Goal: Information Seeking & Learning: Find specific fact

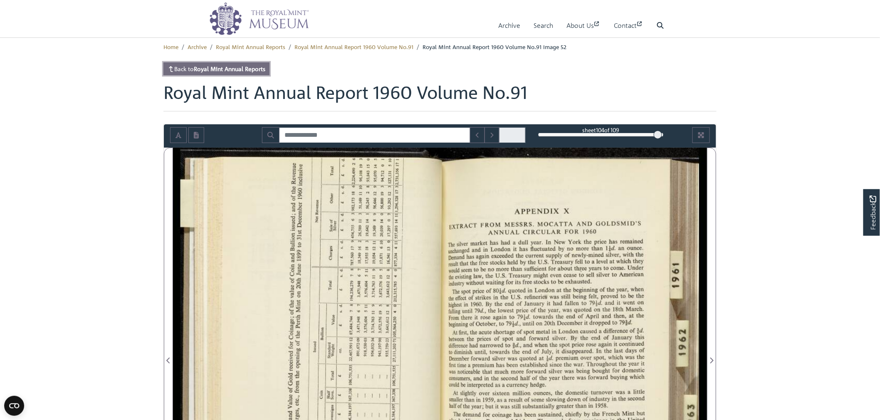
click at [221, 66] on strong "Royal Mint Annual Reports" at bounding box center [230, 68] width 72 height 7
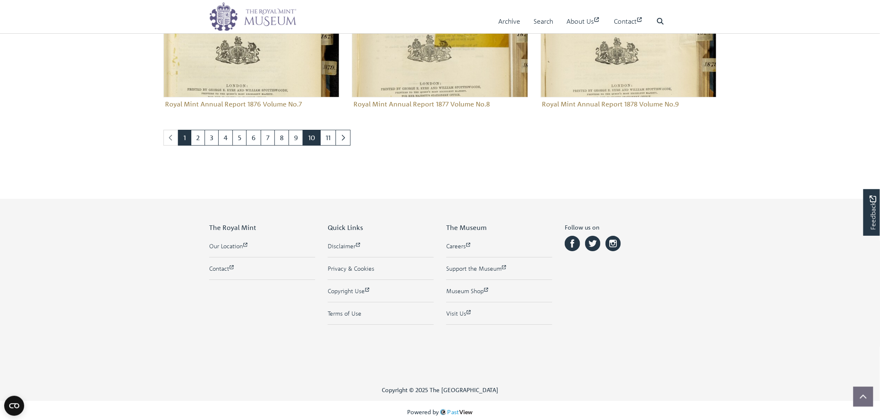
scroll to position [1028, 0]
click at [269, 135] on link "7" at bounding box center [268, 137] width 14 height 16
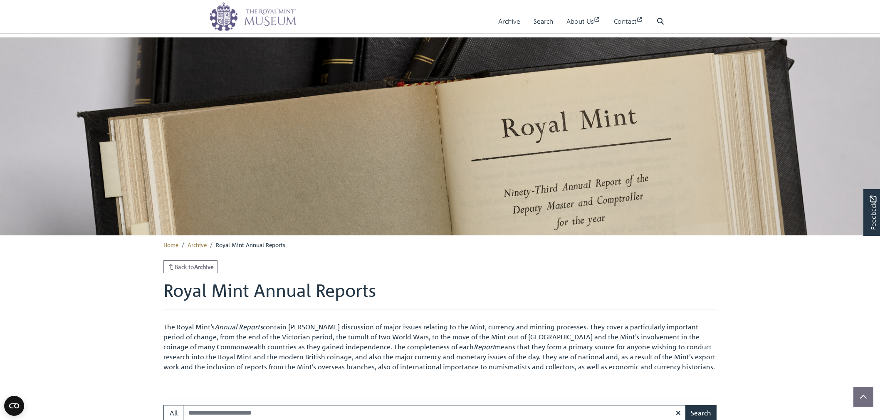
scroll to position [90, 0]
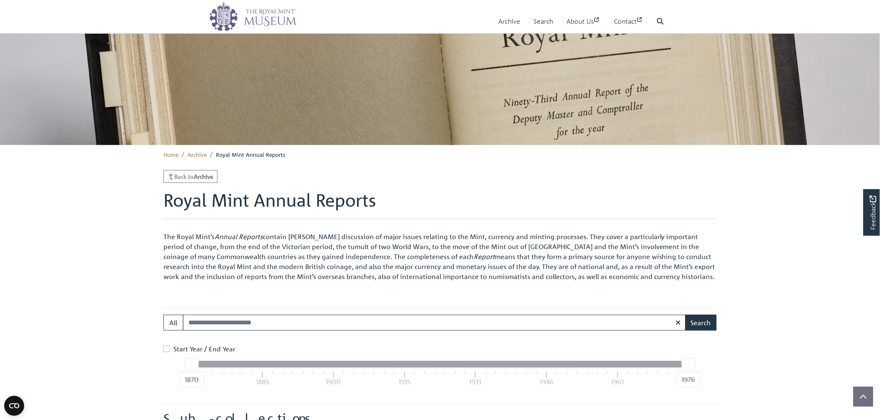
drag, startPoint x: 192, startPoint y: 363, endPoint x: 275, endPoint y: 366, distance: 83.2
click at [275, 366] on div "1870 1976" at bounding box center [440, 364] width 497 height 7
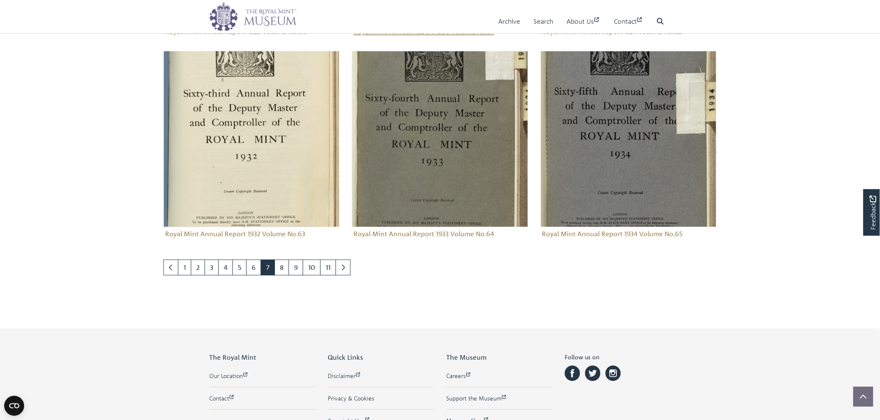
scroll to position [1028, 0]
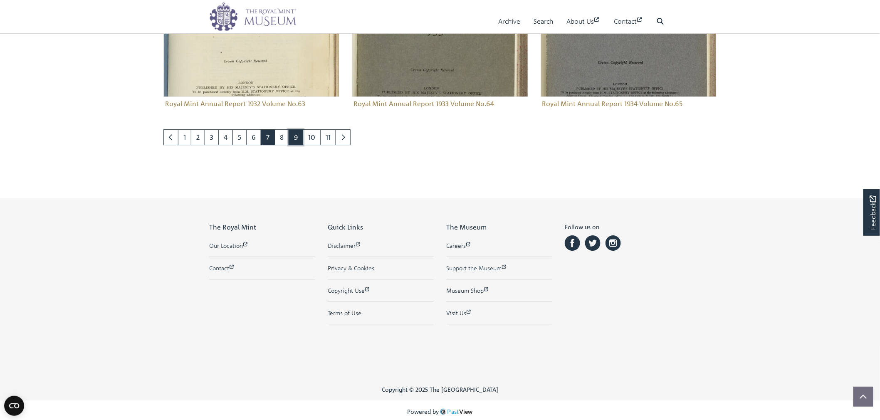
click at [290, 140] on link "9" at bounding box center [296, 137] width 15 height 16
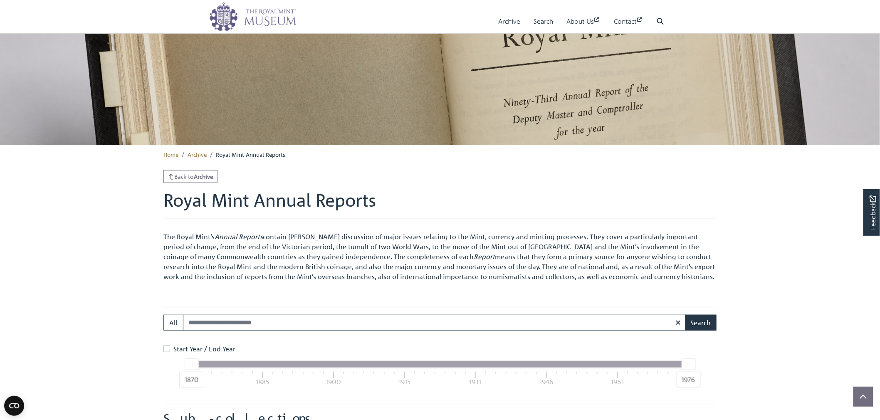
scroll to position [876, 0]
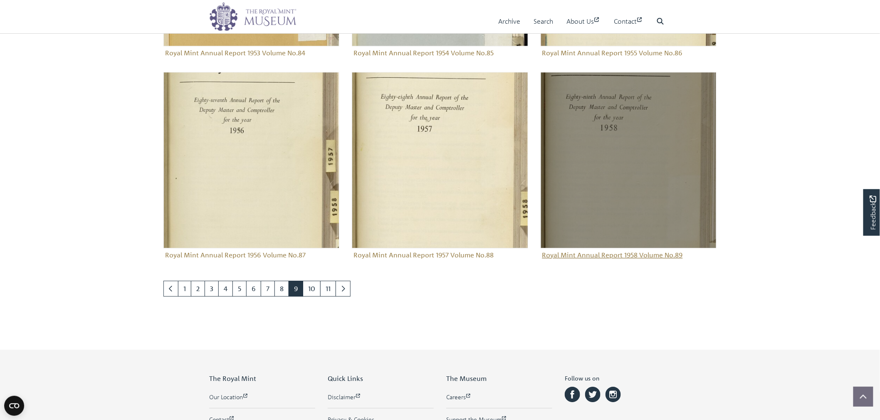
click at [660, 184] on img "Sub-collection" at bounding box center [629, 160] width 176 height 176
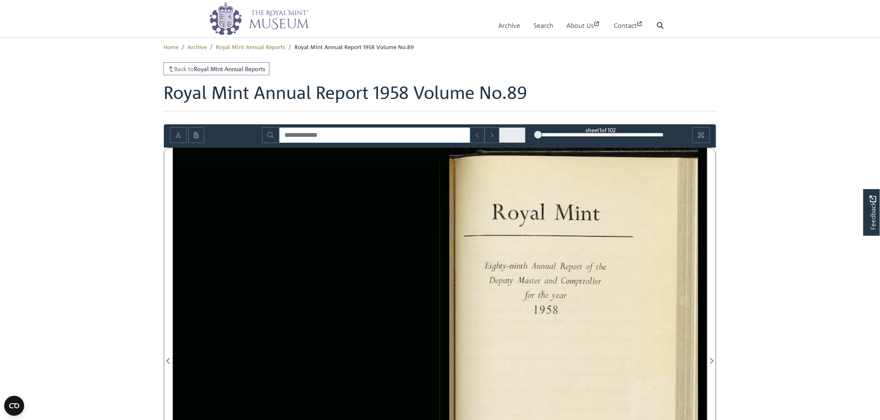
click at [325, 136] on input "Search for" at bounding box center [374, 135] width 191 height 16
type input "******"
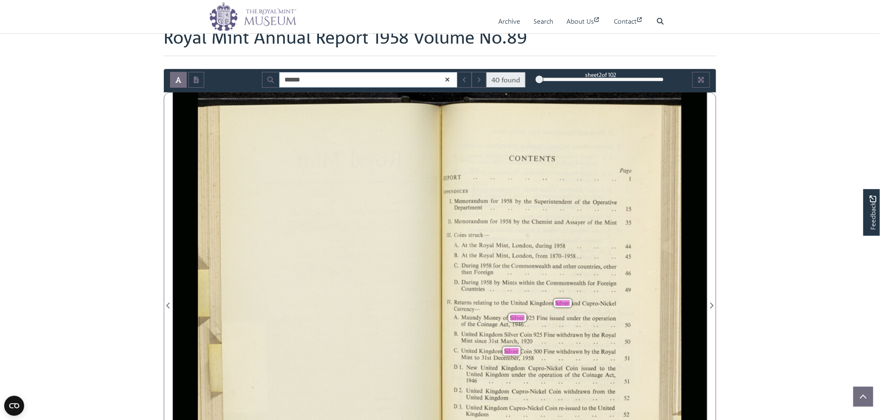
scroll to position [52, 0]
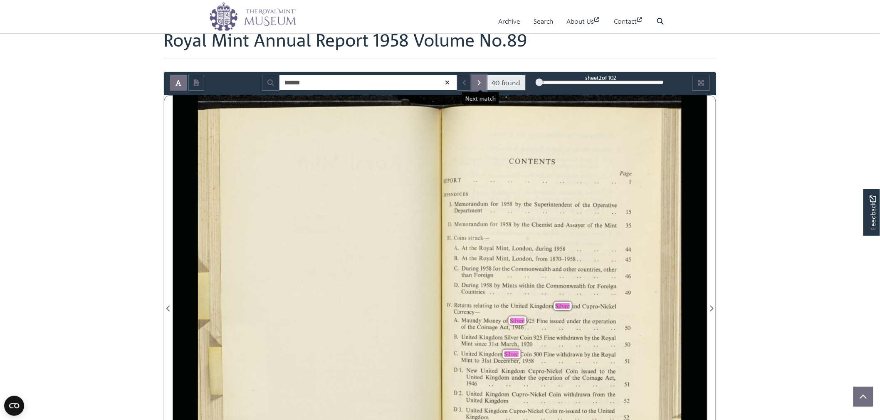
click at [480, 84] on icon "Next Match" at bounding box center [479, 82] width 4 height 7
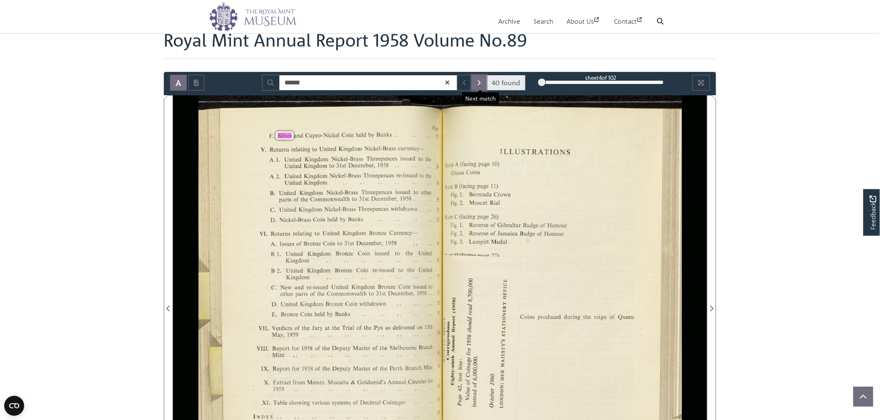
click at [480, 84] on icon "Next Match" at bounding box center [479, 82] width 4 height 7
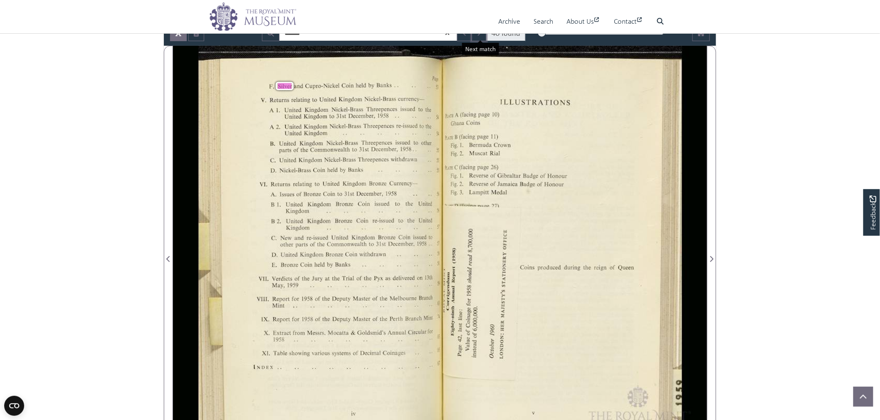
scroll to position [55, 0]
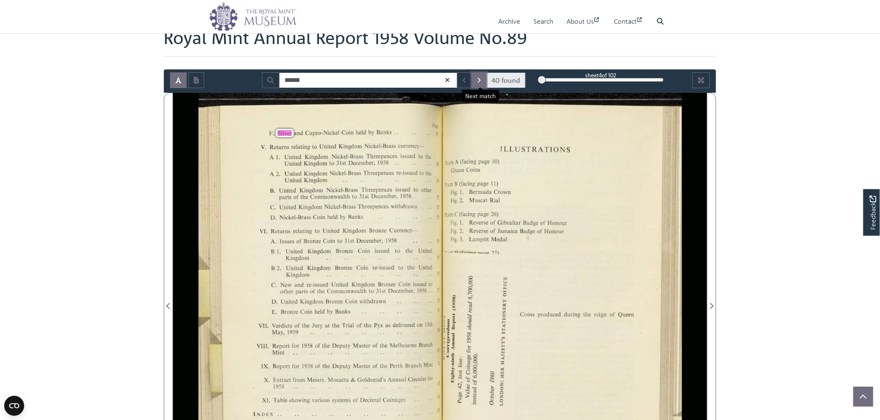
click at [483, 82] on button "Next Match" at bounding box center [479, 80] width 15 height 16
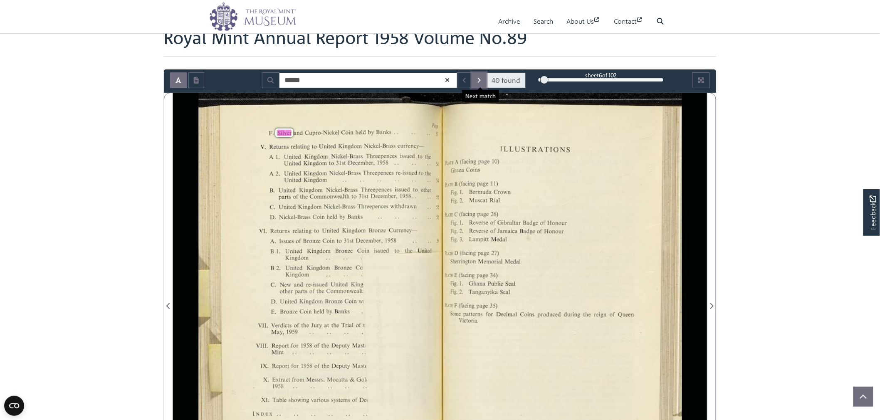
click at [483, 82] on button "Next Match" at bounding box center [479, 80] width 15 height 16
click at [485, 78] on button "Next Match" at bounding box center [479, 80] width 15 height 16
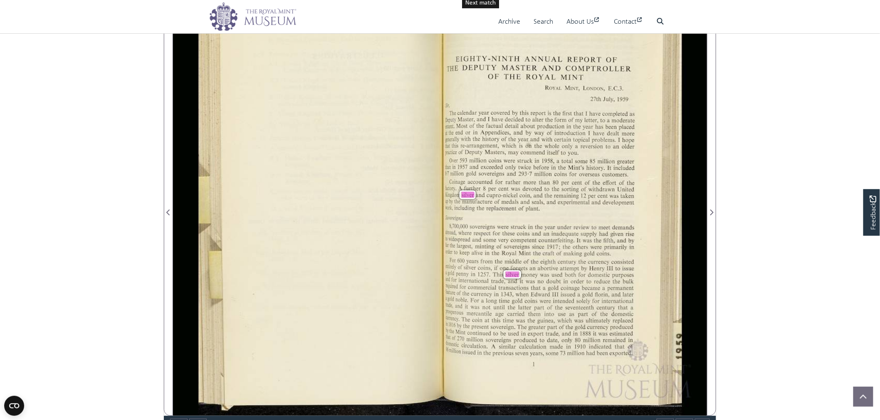
scroll to position [141, 0]
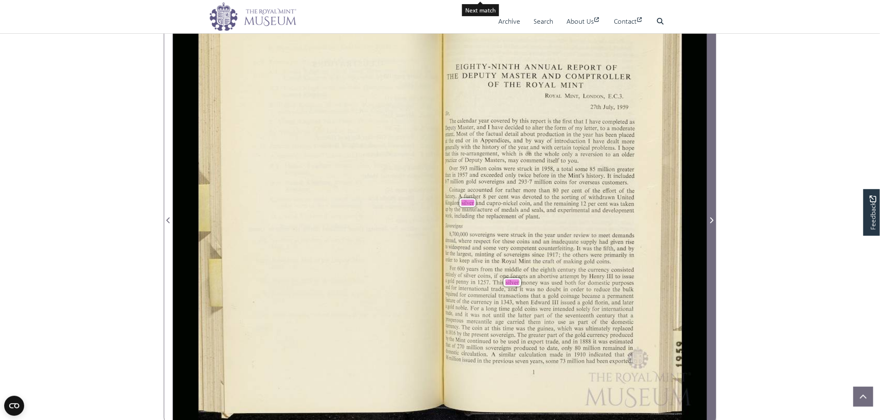
click at [714, 219] on span "Next Page" at bounding box center [711, 220] width 8 height 10
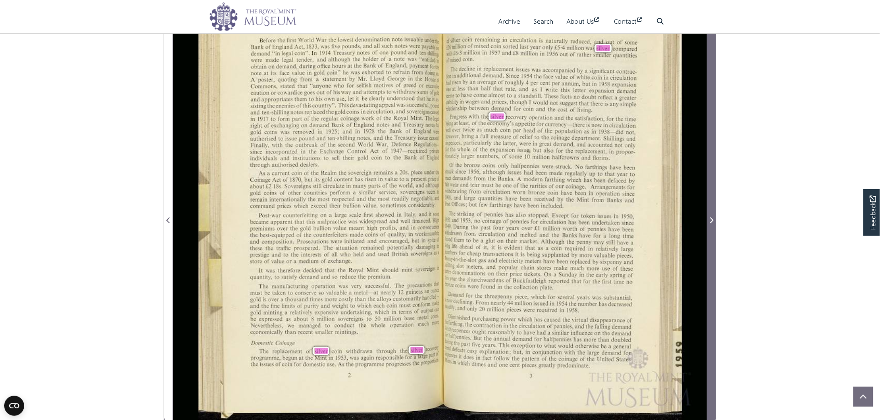
click at [714, 219] on span "Next Page" at bounding box center [711, 220] width 8 height 10
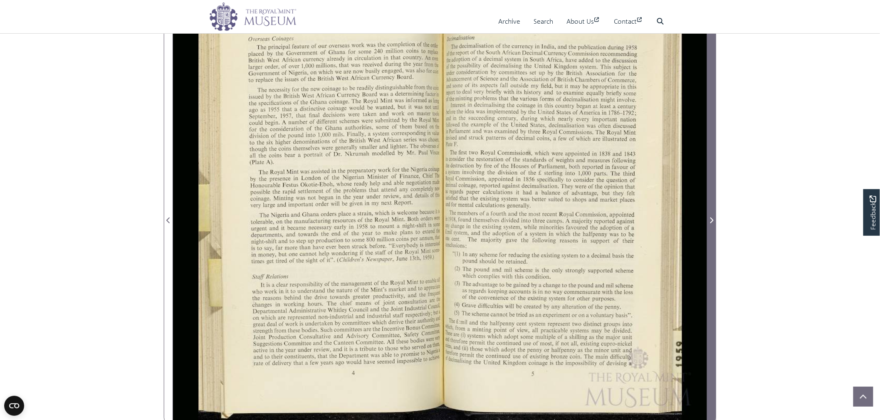
click at [714, 219] on span "Next Page" at bounding box center [711, 220] width 8 height 10
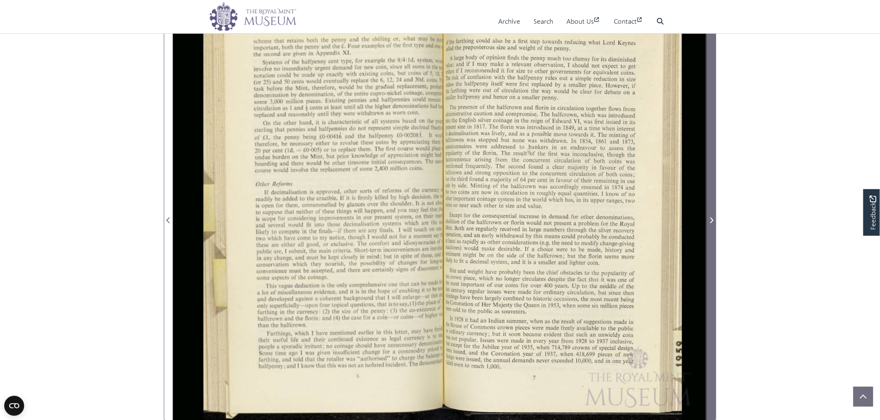
click at [714, 219] on span "Next Page" at bounding box center [711, 215] width 8 height 416
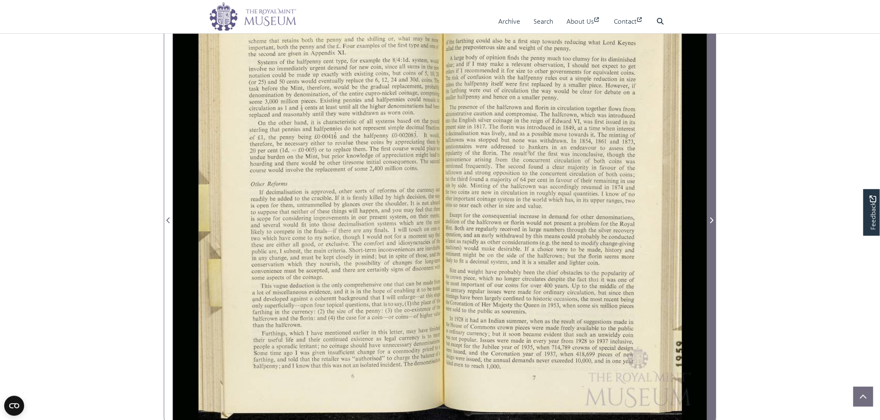
click at [713, 218] on icon "Next Page" at bounding box center [711, 220] width 3 height 6
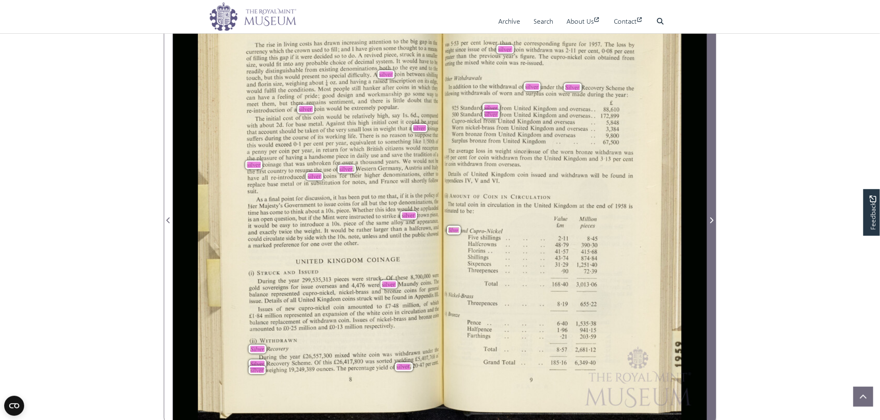
click at [711, 218] on icon "Next Page" at bounding box center [711, 220] width 4 height 7
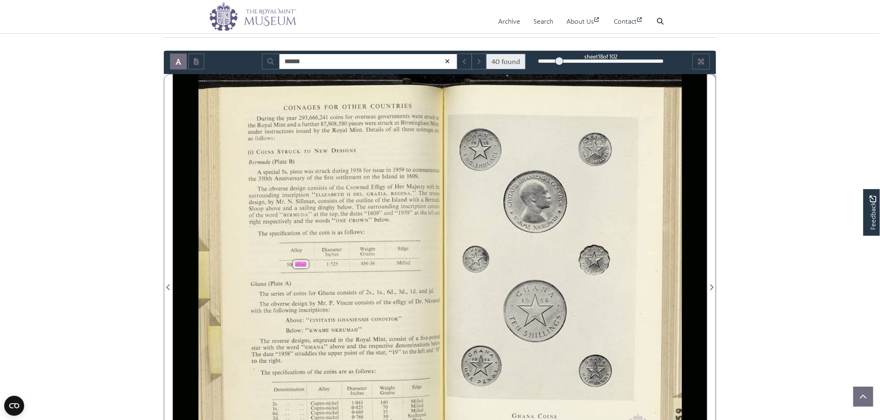
scroll to position [125, 0]
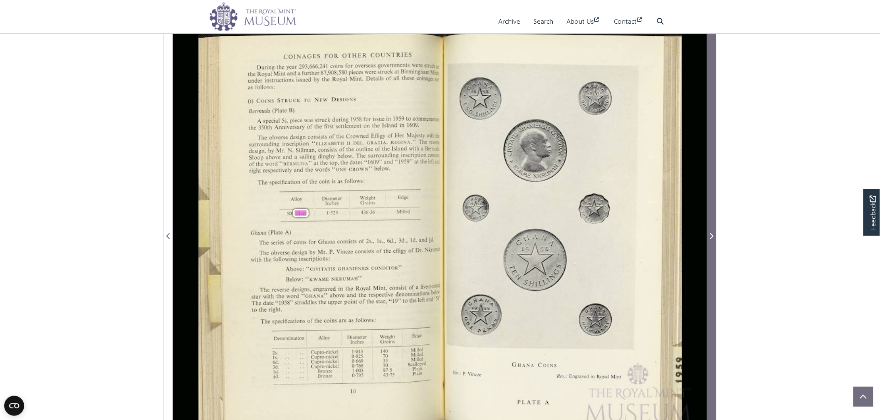
click at [710, 238] on span "Next Page" at bounding box center [711, 236] width 8 height 10
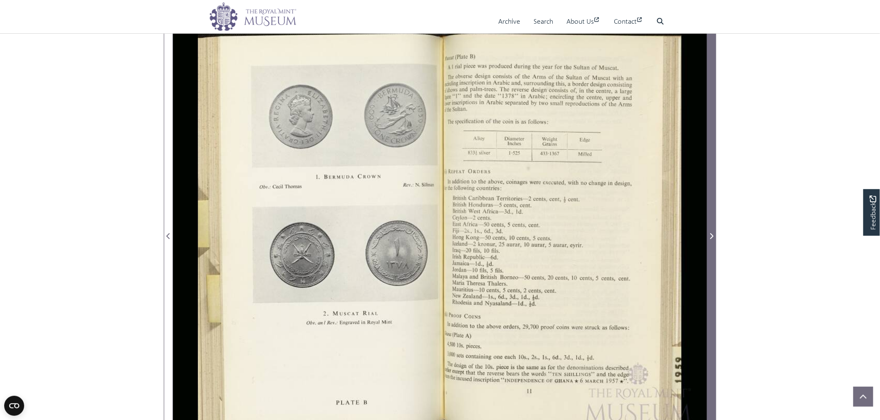
click at [710, 238] on span "Next Page" at bounding box center [711, 236] width 8 height 10
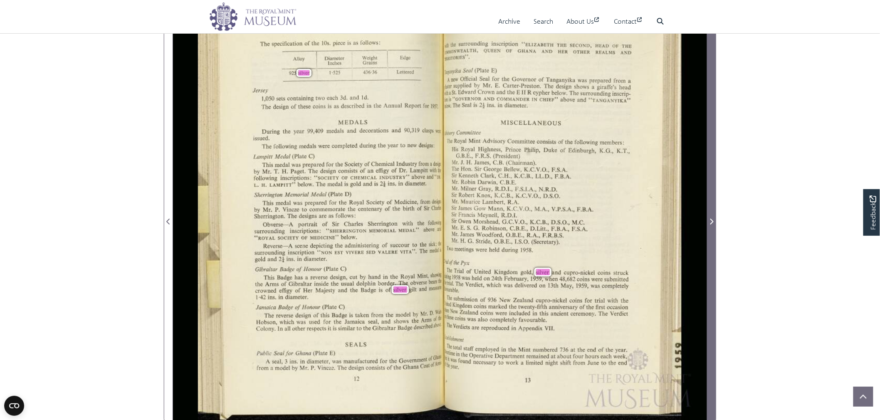
scroll to position [139, 0]
click at [709, 206] on span "Next Page" at bounding box center [711, 217] width 8 height 416
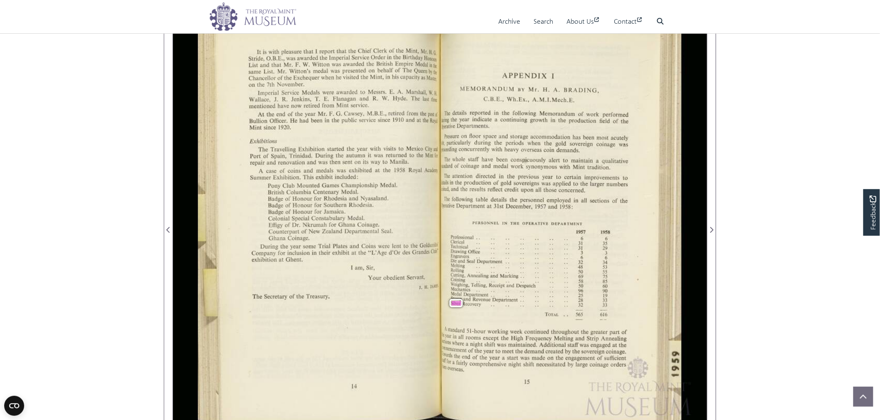
scroll to position [74, 0]
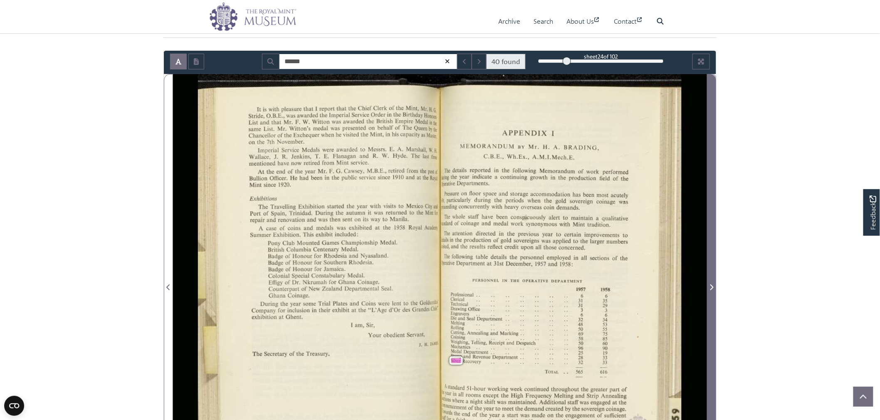
click at [713, 223] on span "Next Page" at bounding box center [711, 282] width 8 height 416
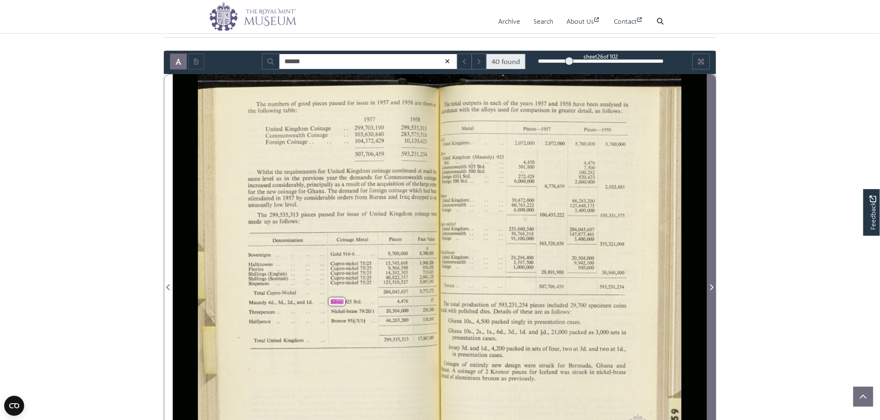
click at [713, 223] on span "Next Page" at bounding box center [711, 282] width 8 height 416
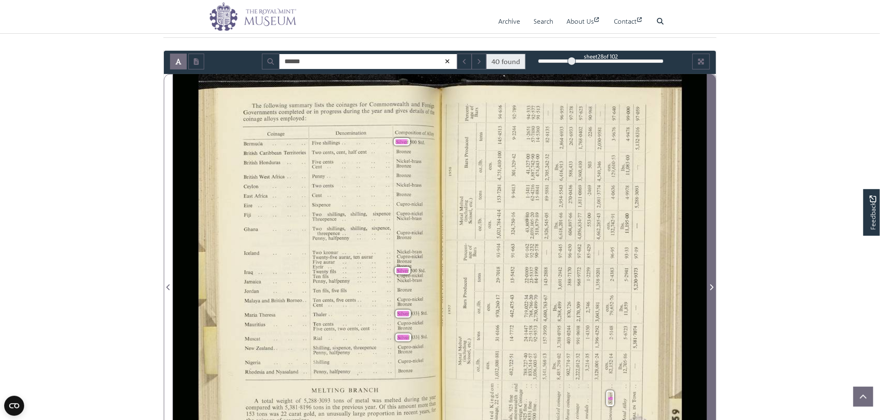
click at [713, 223] on span "Next Page" at bounding box center [711, 282] width 8 height 416
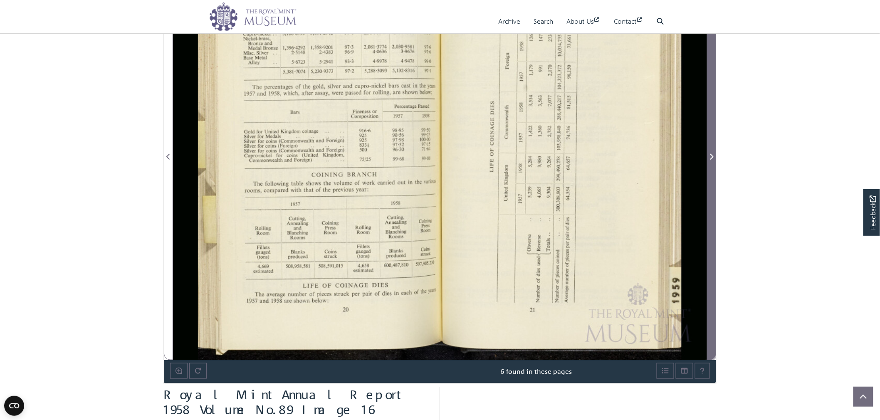
scroll to position [217, 0]
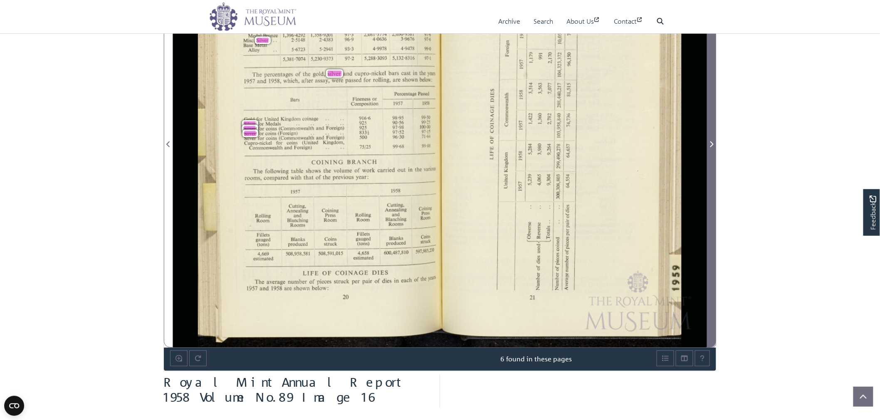
click at [713, 132] on span "Next Page" at bounding box center [711, 139] width 8 height 416
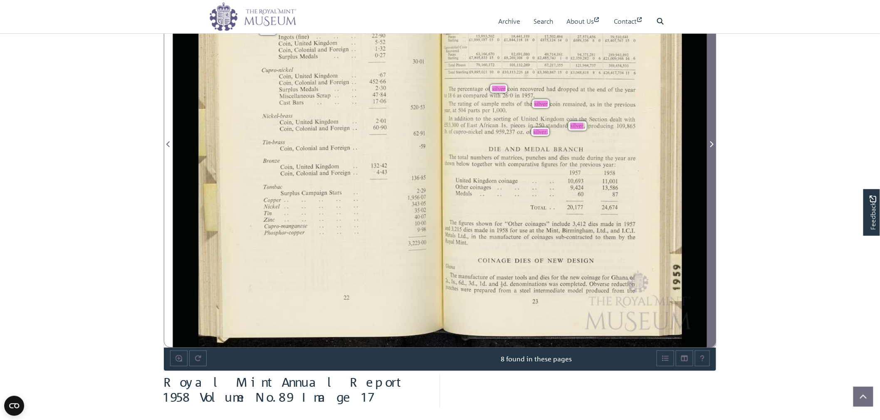
click at [713, 132] on span "Next Page" at bounding box center [711, 139] width 8 height 416
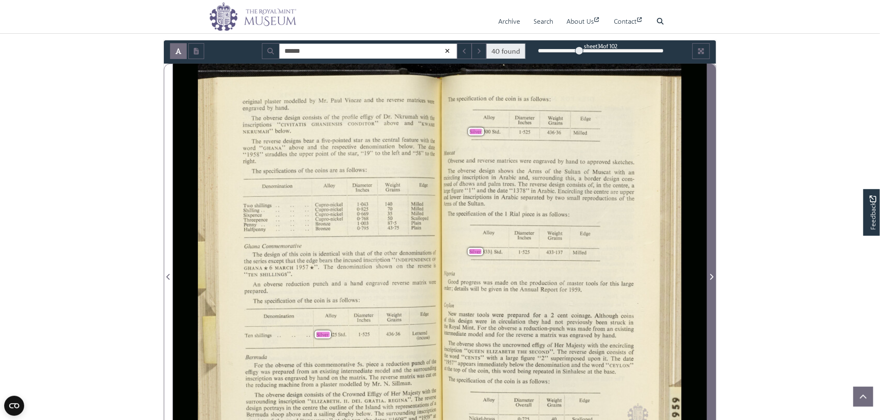
scroll to position [161, 0]
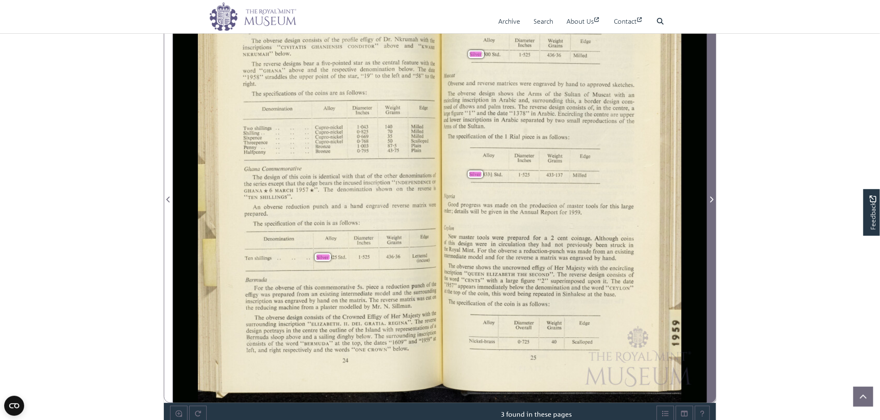
click at [714, 149] on span "Next Page" at bounding box center [711, 195] width 8 height 416
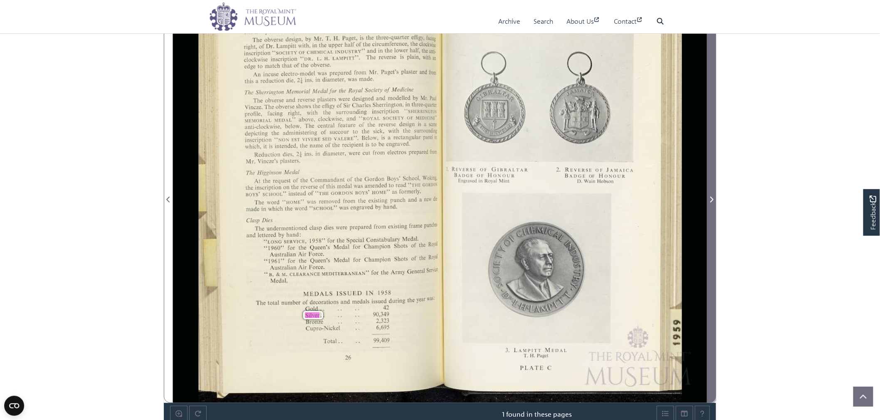
click at [714, 149] on span "Next Page" at bounding box center [711, 195] width 8 height 416
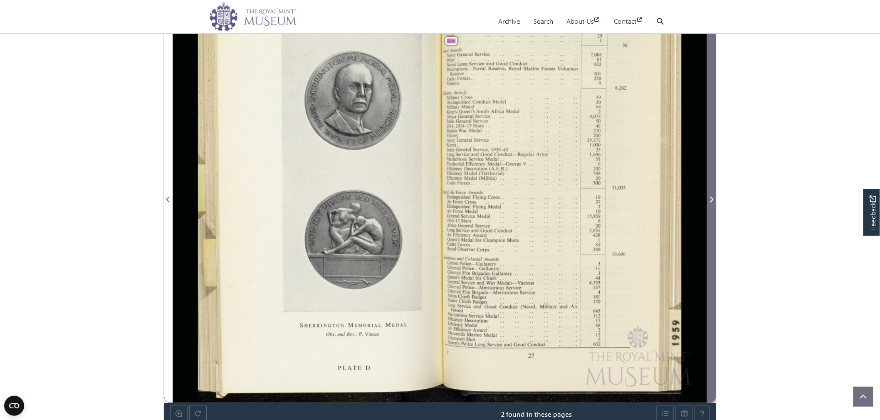
click at [714, 149] on span "Next Page" at bounding box center [711, 195] width 8 height 416
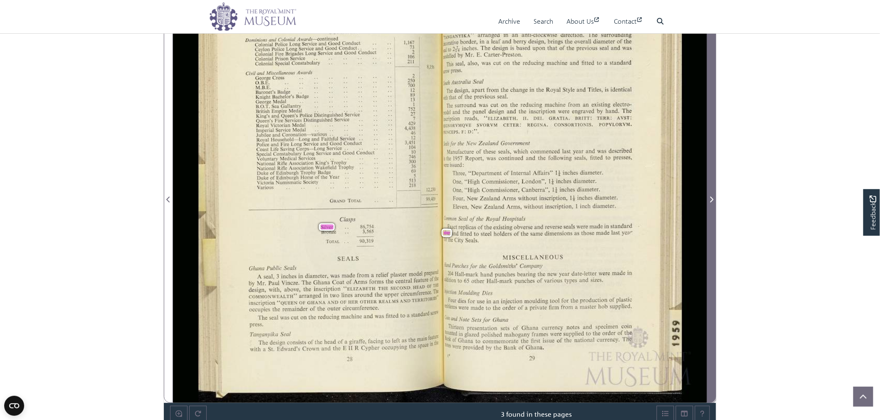
click at [714, 149] on span "Next Page" at bounding box center [711, 195] width 8 height 416
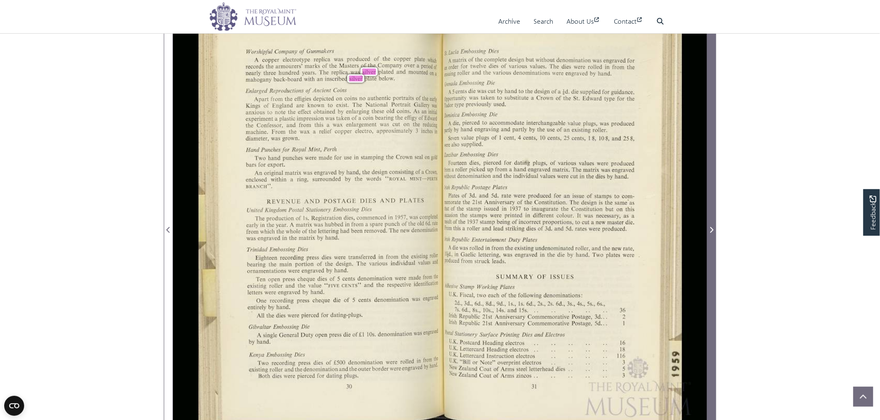
scroll to position [94, 0]
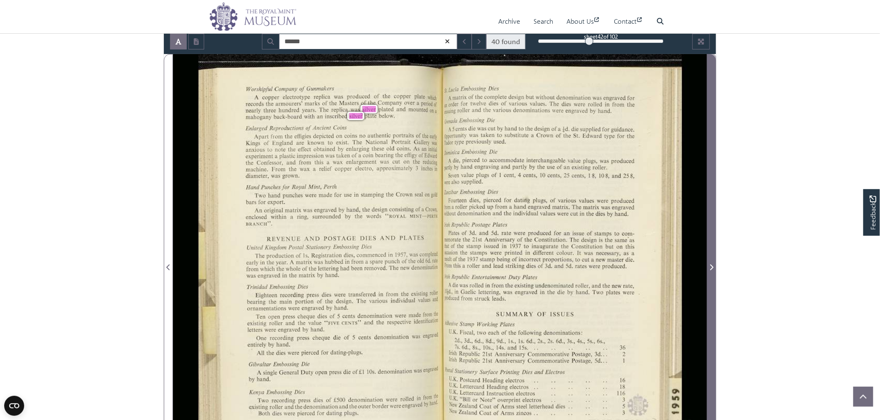
click at [714, 149] on span "Next Page" at bounding box center [711, 262] width 8 height 416
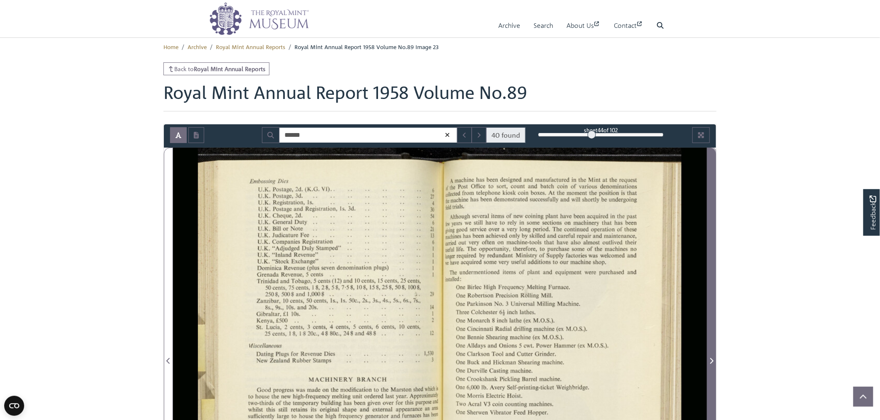
scroll to position [164, 0]
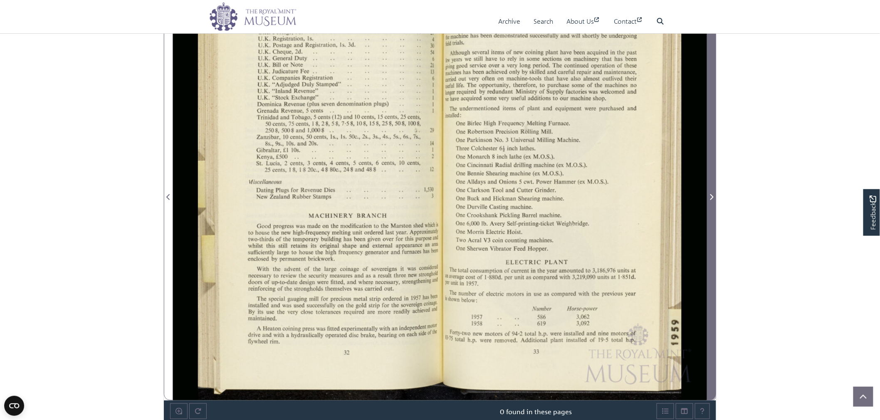
click at [714, 149] on span "Next Page" at bounding box center [711, 192] width 8 height 416
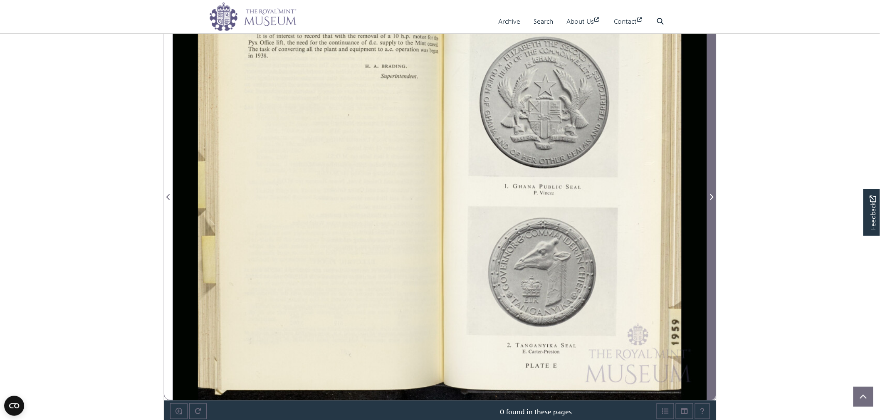
click at [714, 149] on span "Next Page" at bounding box center [711, 192] width 8 height 416
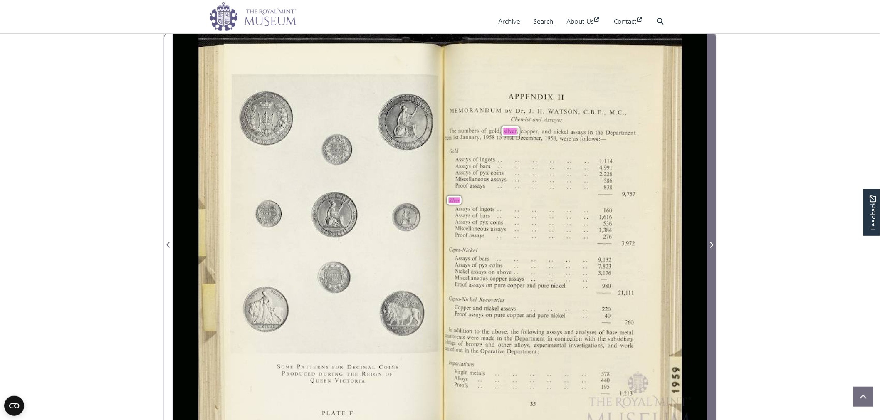
scroll to position [108, 0]
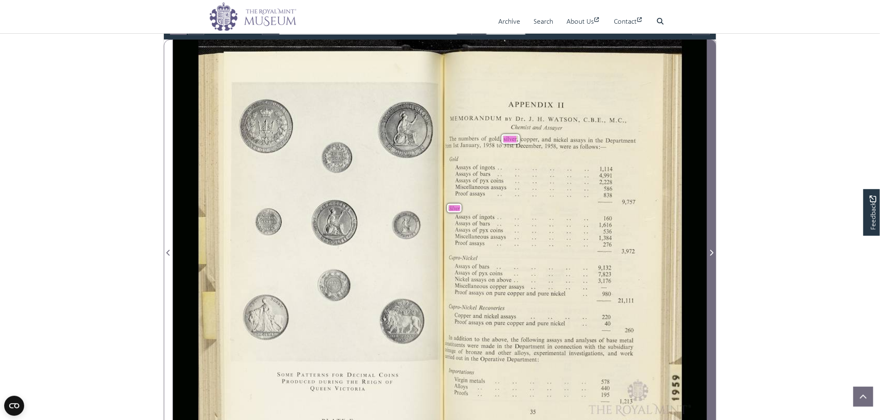
click at [714, 149] on span "Next Page" at bounding box center [711, 248] width 8 height 416
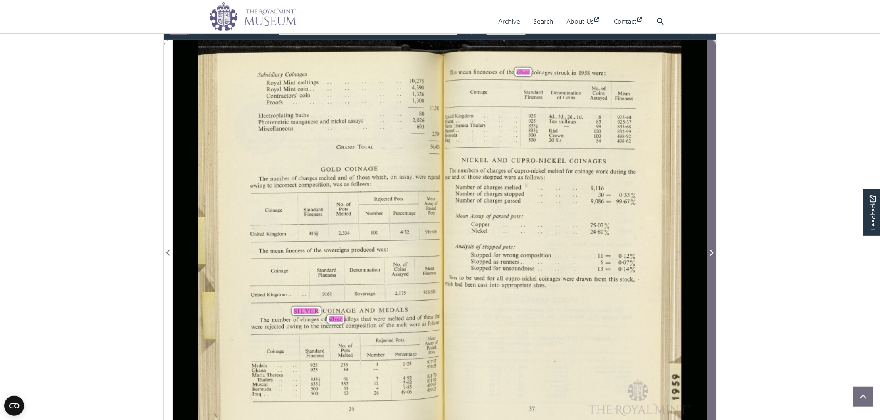
click at [714, 149] on span "Next Page" at bounding box center [711, 248] width 8 height 416
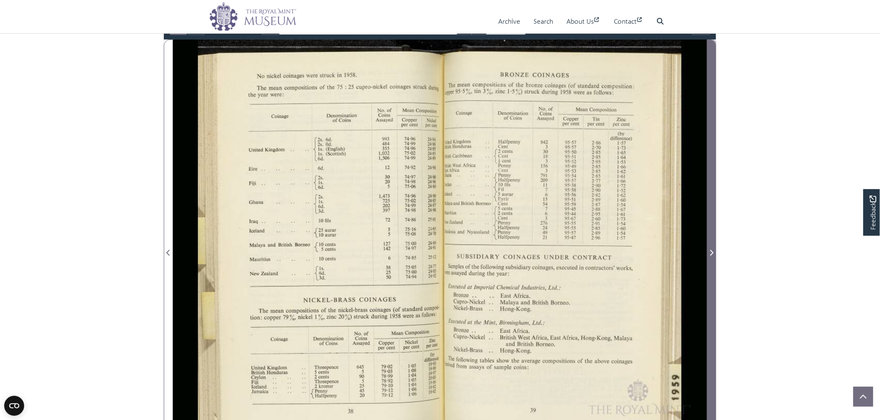
click at [714, 149] on span "Next Page" at bounding box center [711, 248] width 8 height 416
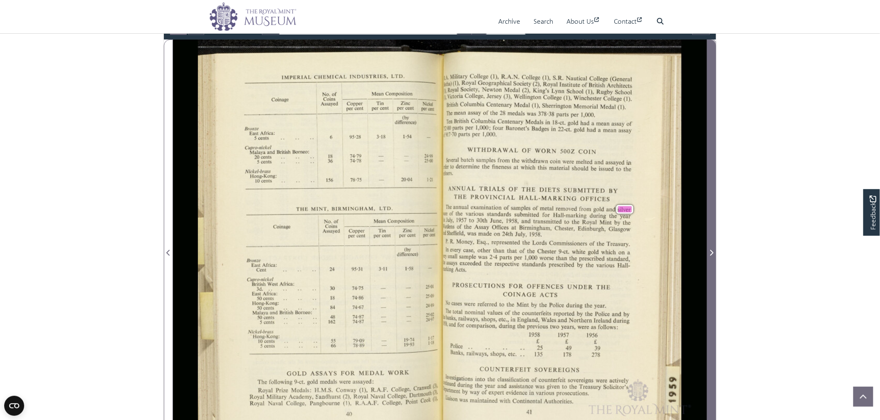
click at [715, 152] on span "Next Page" at bounding box center [711, 248] width 8 height 416
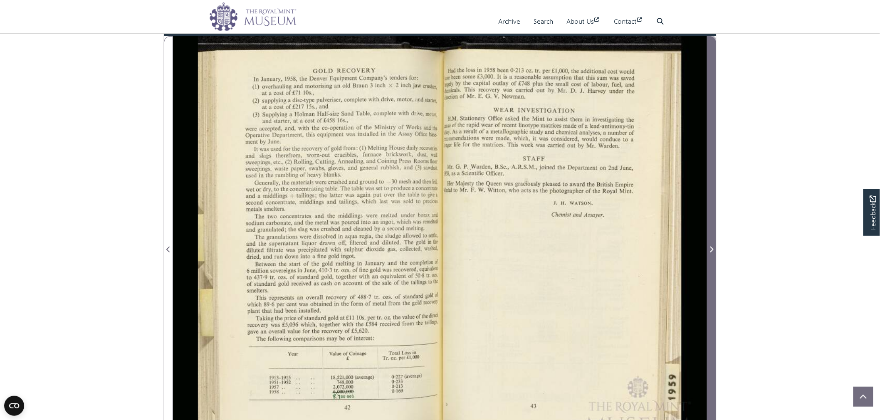
scroll to position [112, 0]
click at [715, 152] on span "Next Page" at bounding box center [711, 244] width 8 height 416
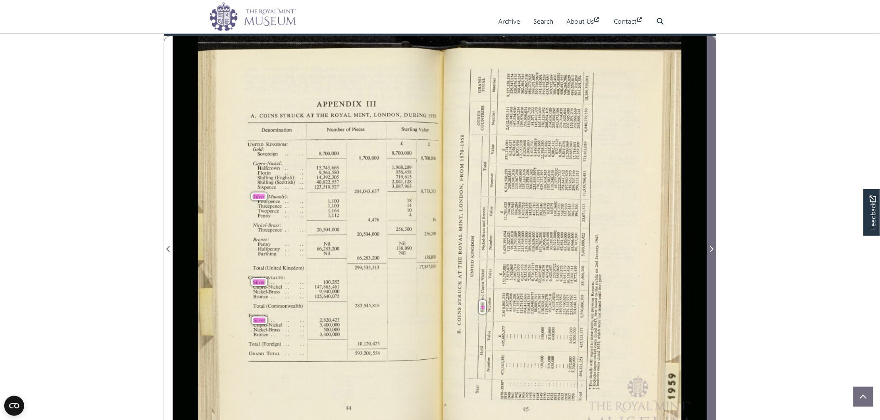
click at [715, 152] on span "Next Page" at bounding box center [711, 244] width 8 height 416
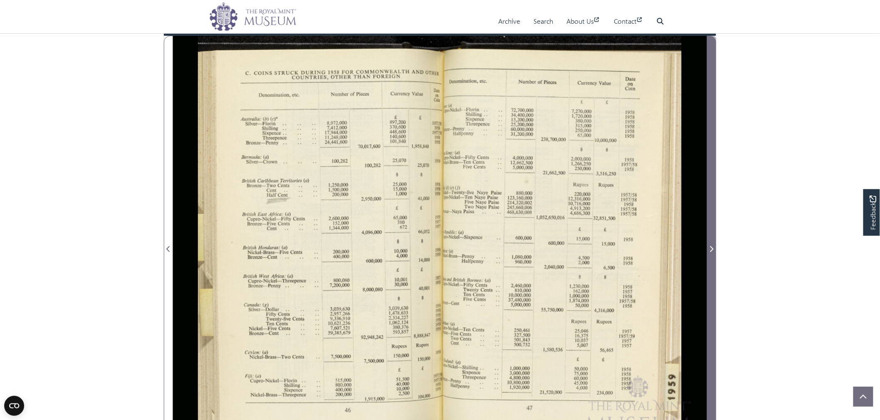
click at [715, 152] on span "Next Page" at bounding box center [711, 244] width 8 height 416
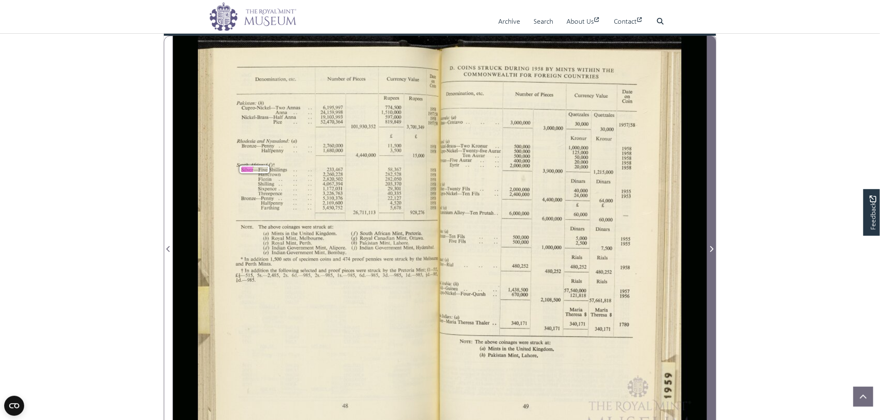
click at [715, 152] on span "Next Page" at bounding box center [711, 244] width 8 height 416
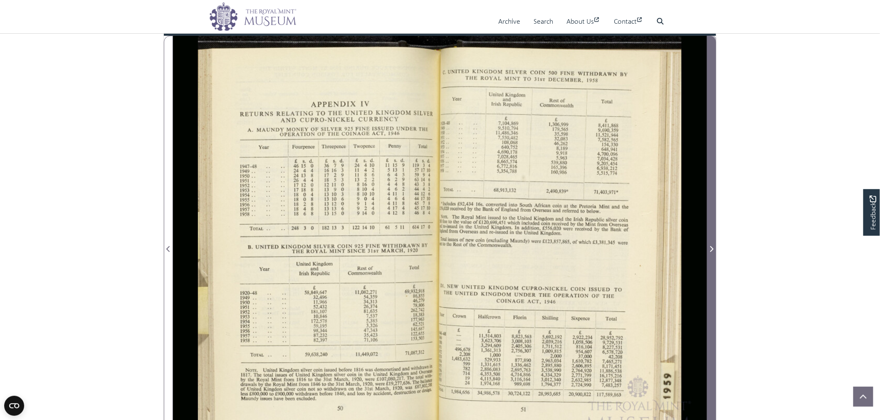
click at [715, 152] on span "Next Page" at bounding box center [711, 244] width 8 height 416
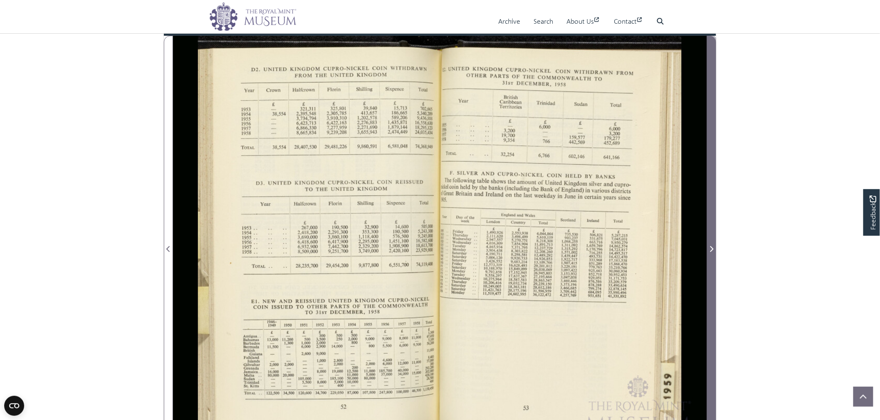
click at [715, 152] on span "Next Page" at bounding box center [711, 244] width 8 height 416
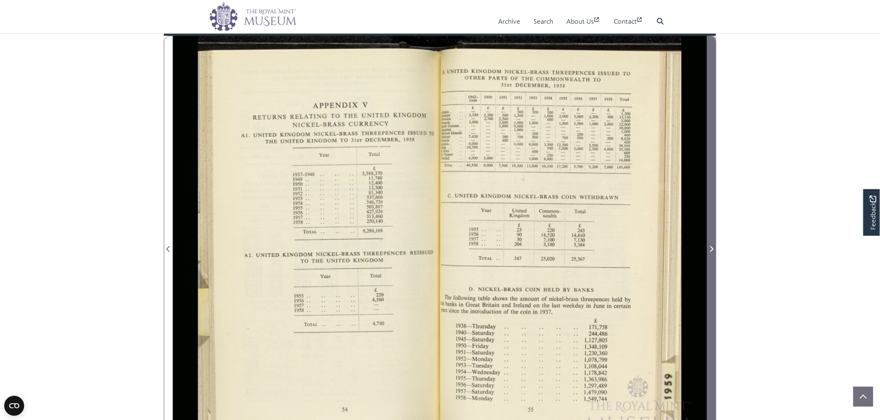
click at [715, 152] on span "Next Page" at bounding box center [711, 244] width 8 height 416
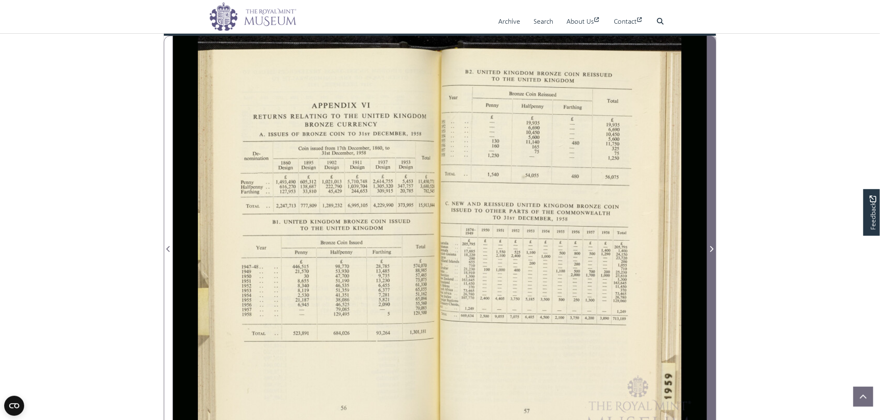
click at [715, 152] on span "Next Page" at bounding box center [711, 244] width 8 height 416
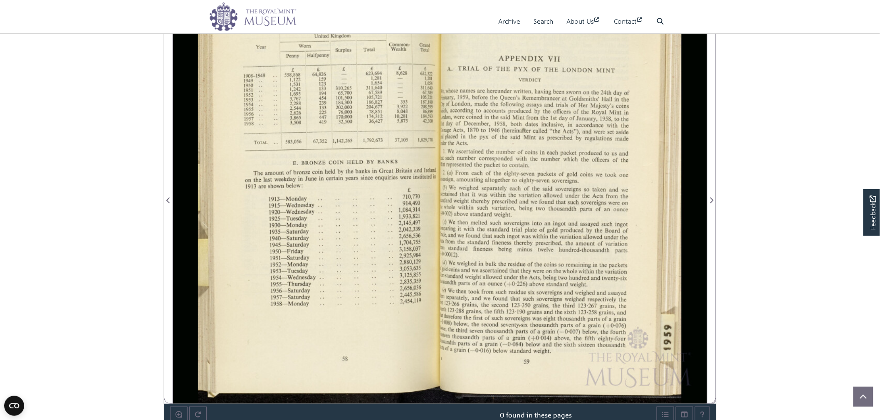
scroll to position [194, 0]
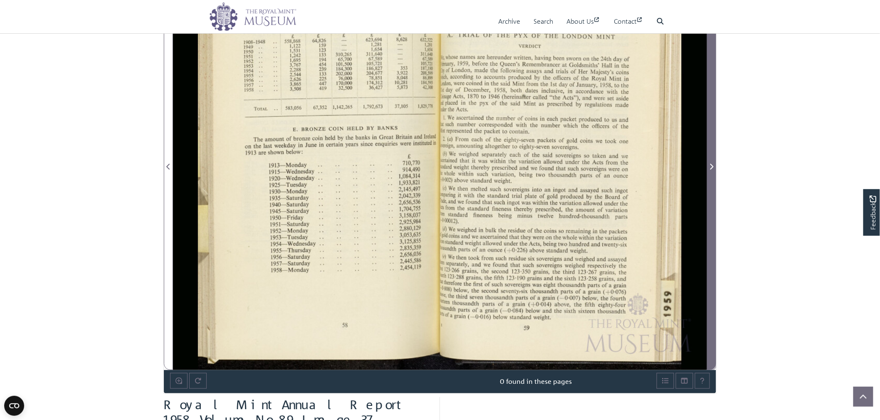
click at [711, 162] on span "Next Page" at bounding box center [711, 167] width 8 height 10
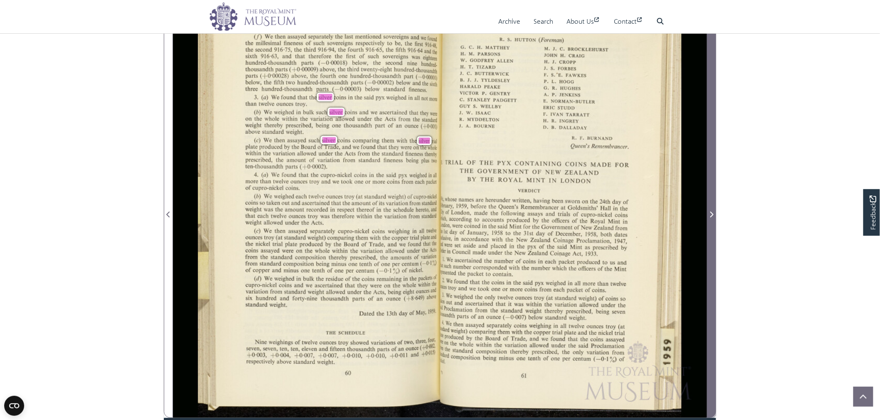
scroll to position [140, 0]
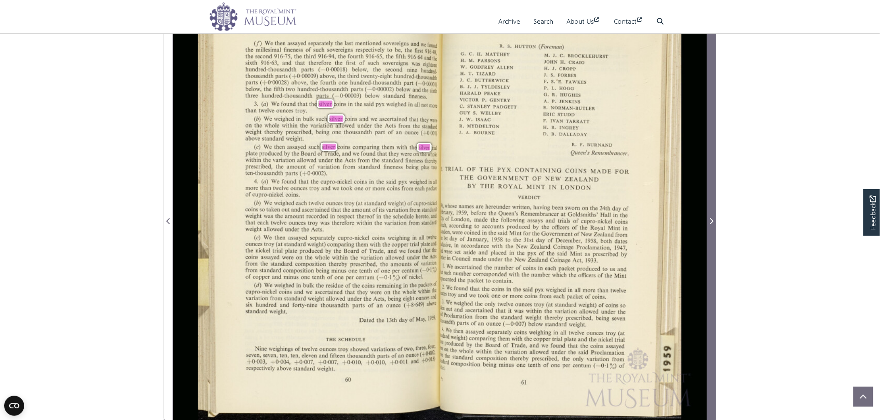
click at [711, 160] on span "Next Page" at bounding box center [711, 216] width 8 height 416
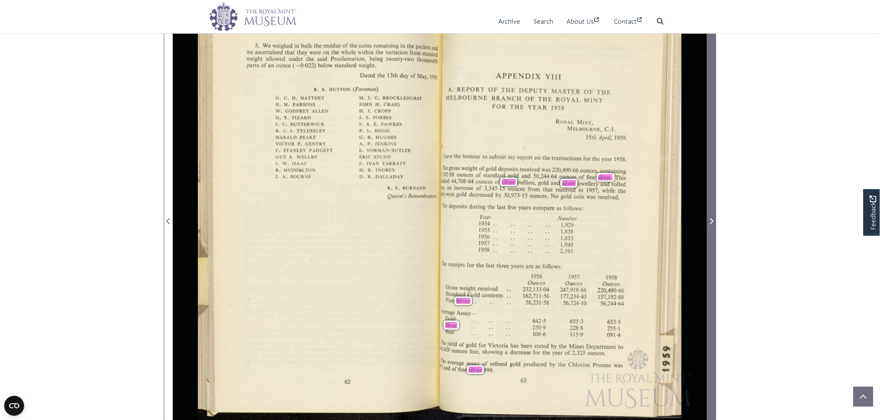
click at [711, 160] on span "Next Page" at bounding box center [711, 216] width 8 height 416
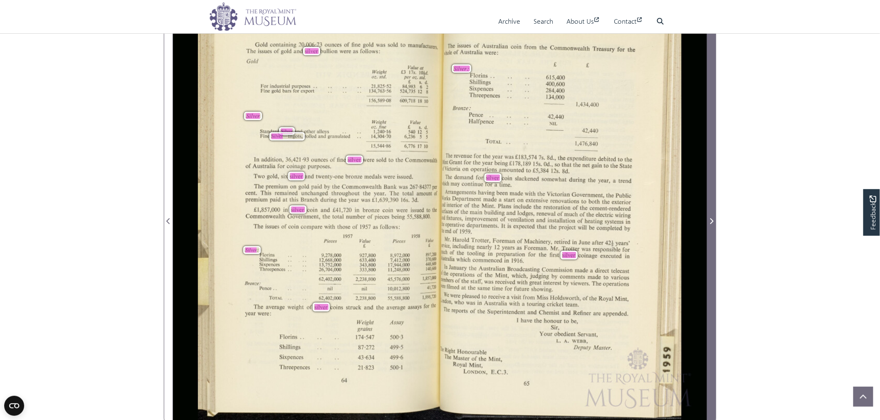
click at [711, 160] on span "Next Page" at bounding box center [711, 216] width 8 height 416
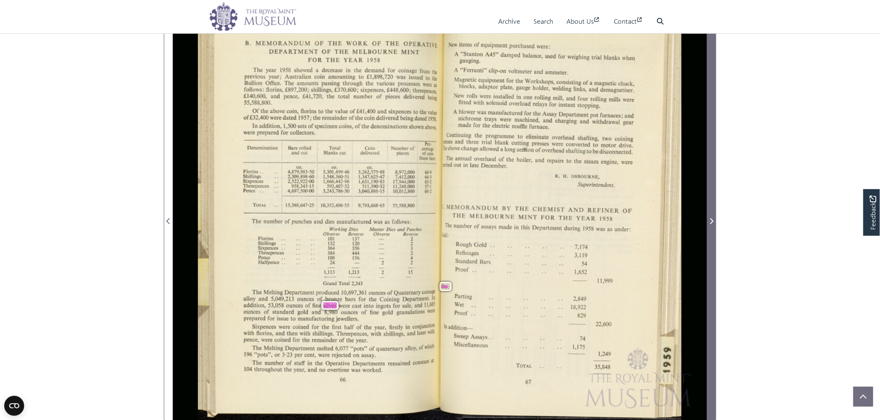
click at [711, 160] on span "Next Page" at bounding box center [711, 216] width 8 height 416
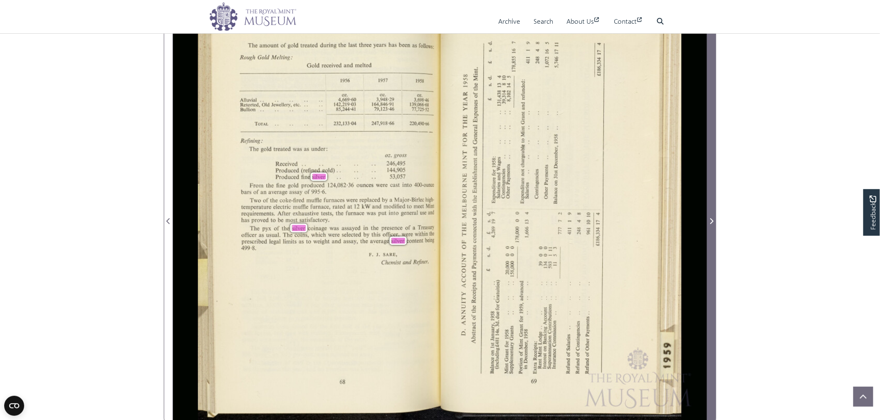
click at [711, 160] on span "Next Page" at bounding box center [711, 216] width 8 height 416
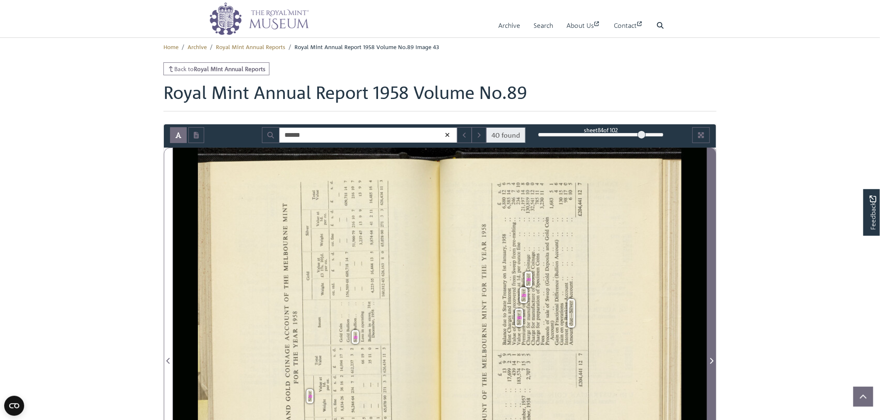
scroll to position [78, 0]
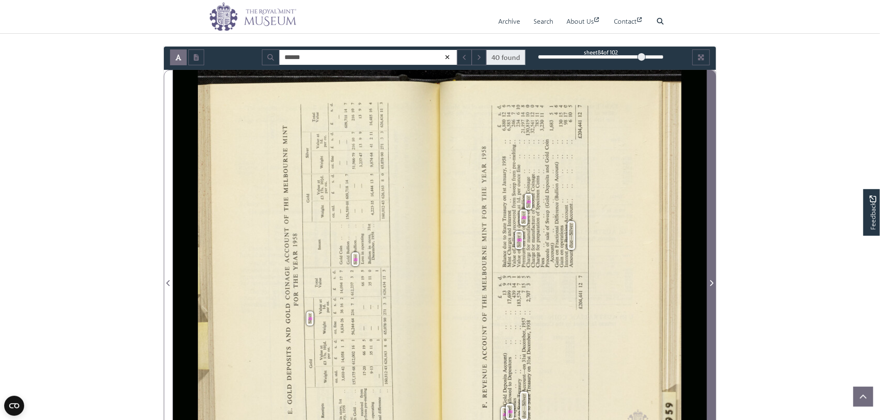
click at [711, 160] on span "Next Page" at bounding box center [711, 278] width 8 height 416
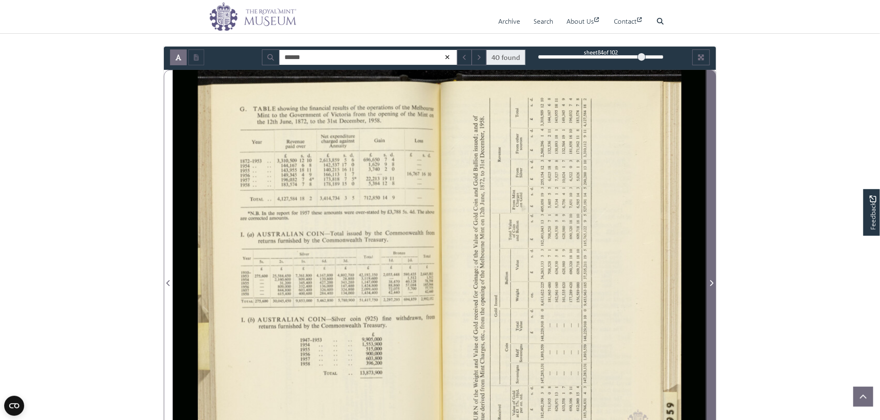
click at [711, 160] on span "Next Page" at bounding box center [711, 278] width 8 height 416
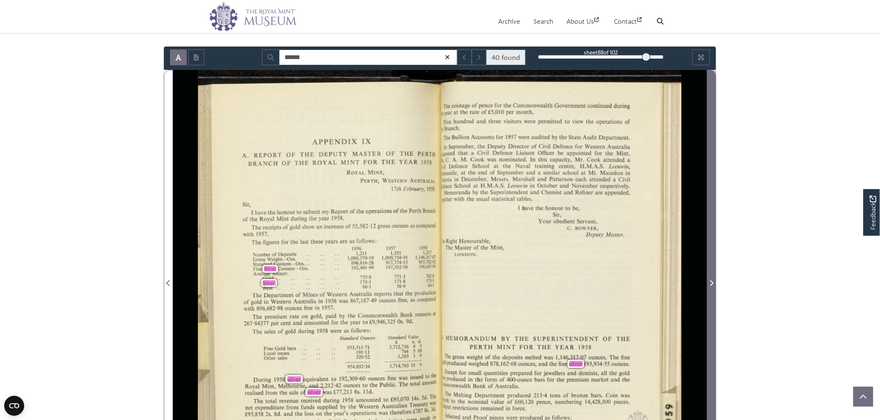
click at [711, 160] on span "Next Page" at bounding box center [711, 278] width 8 height 416
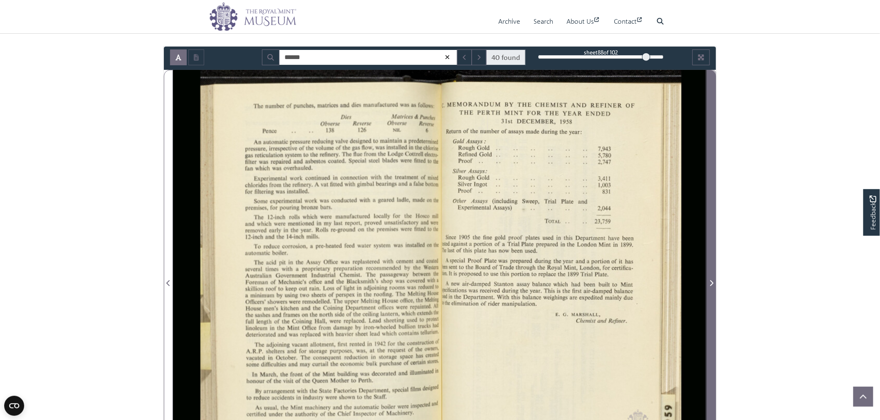
click at [711, 160] on span "Next Page" at bounding box center [711, 278] width 8 height 416
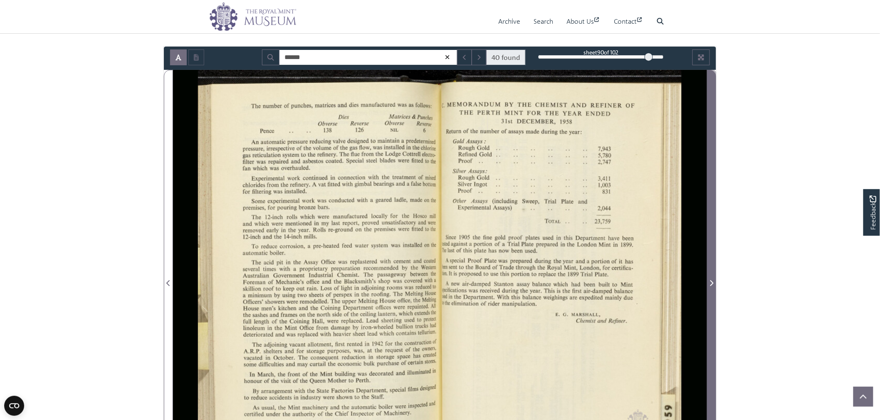
click at [711, 160] on span "Next Page" at bounding box center [711, 278] width 8 height 416
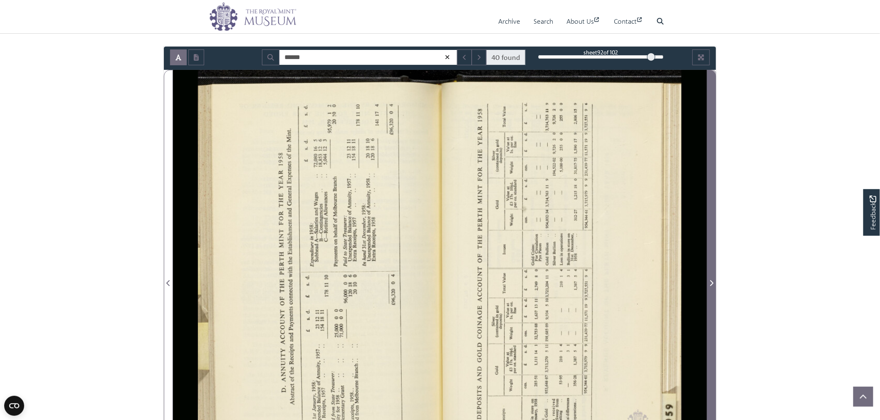
click at [711, 160] on span "Next Page" at bounding box center [711, 278] width 8 height 416
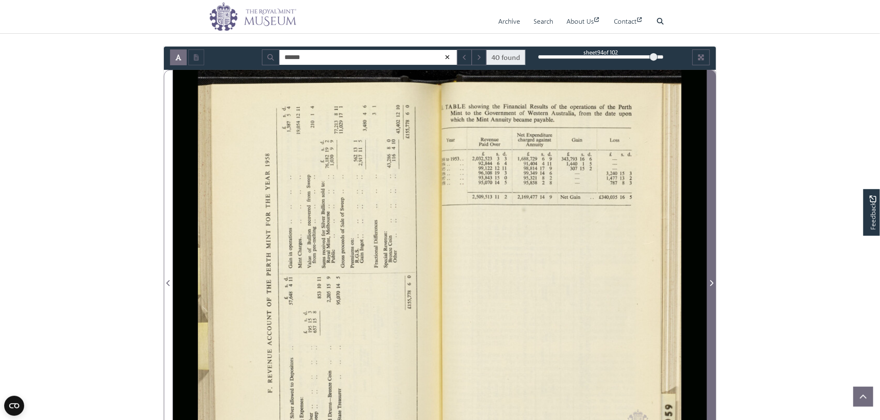
click at [711, 160] on span "Next Page" at bounding box center [711, 278] width 8 height 416
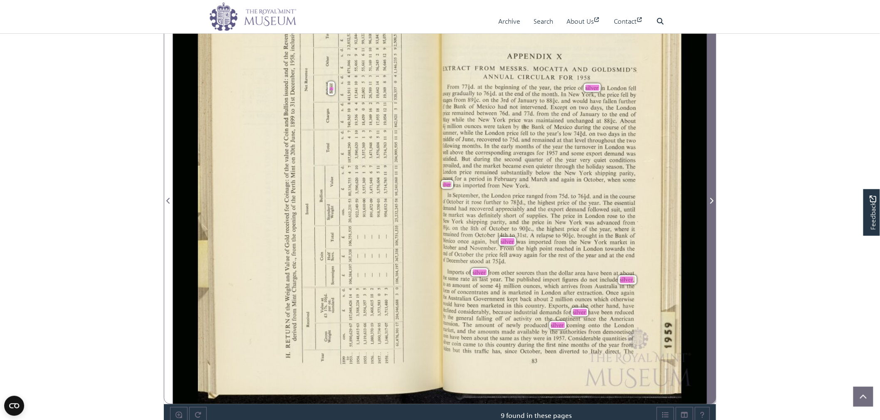
scroll to position [161, 0]
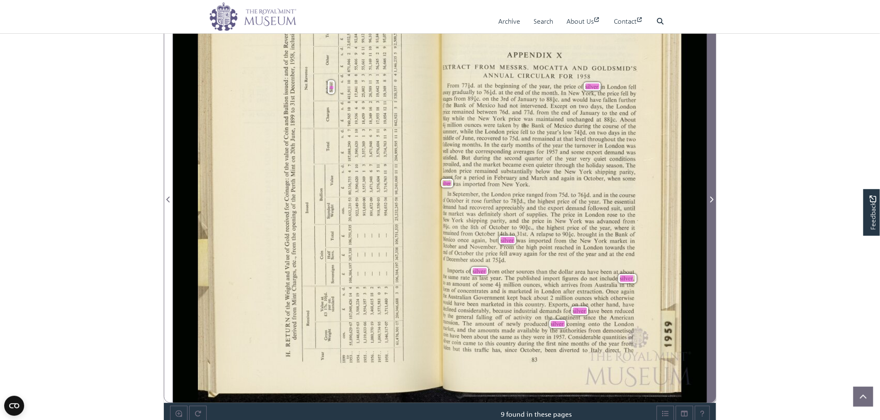
click at [711, 160] on span "Next Page" at bounding box center [711, 195] width 8 height 416
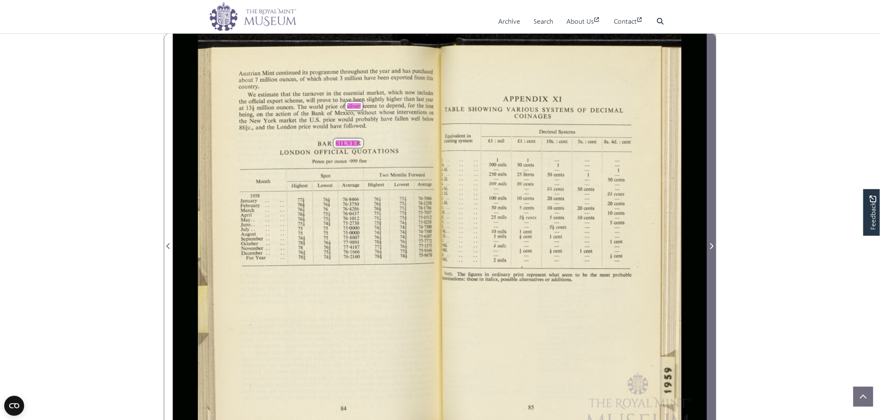
scroll to position [110, 0]
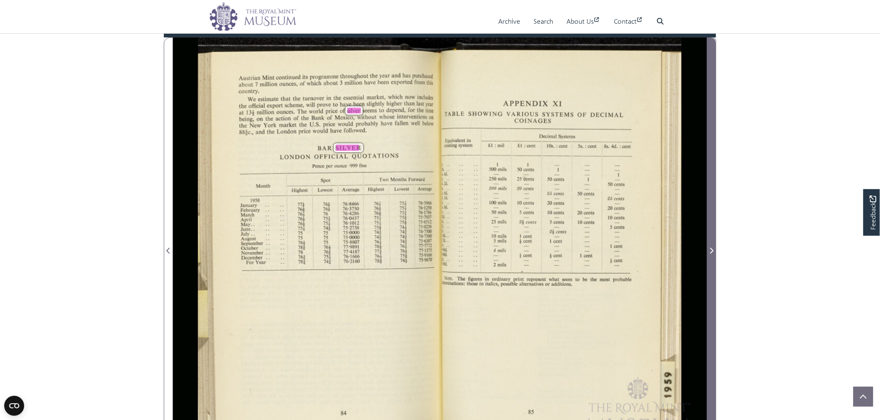
click at [711, 160] on span "Next Page" at bounding box center [711, 246] width 8 height 416
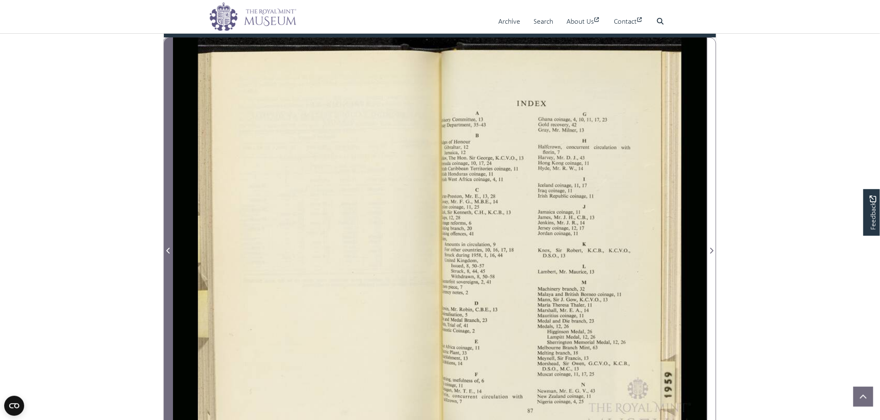
click at [167, 243] on span "Previous Page" at bounding box center [168, 246] width 8 height 416
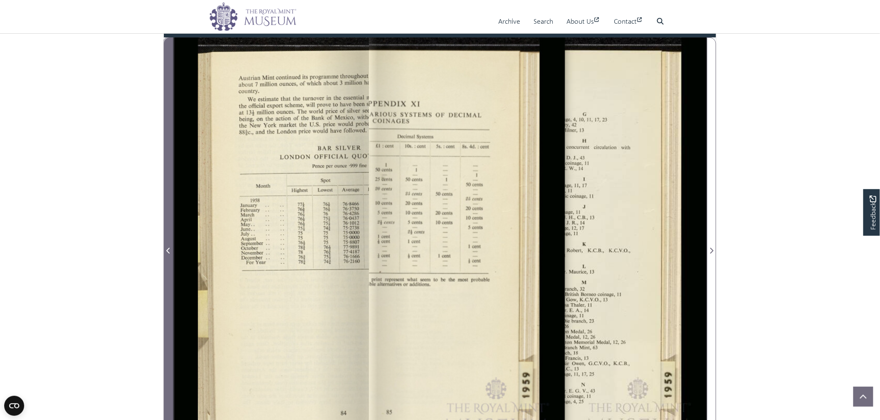
click at [167, 243] on span "Previous Page" at bounding box center [168, 246] width 8 height 416
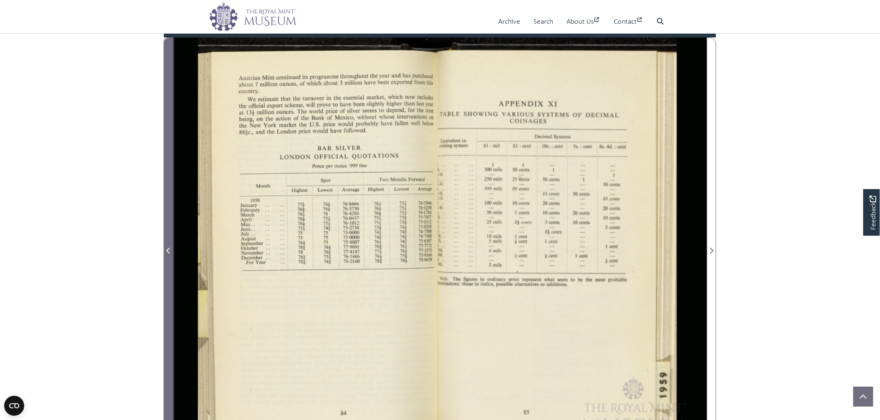
click at [167, 243] on span "Previous Page" at bounding box center [168, 246] width 8 height 416
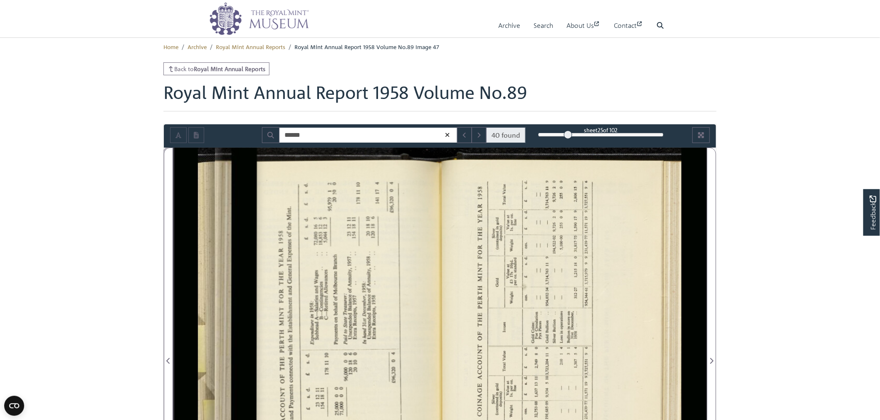
click at [568, 135] on div "25" at bounding box center [601, 135] width 126 height 8
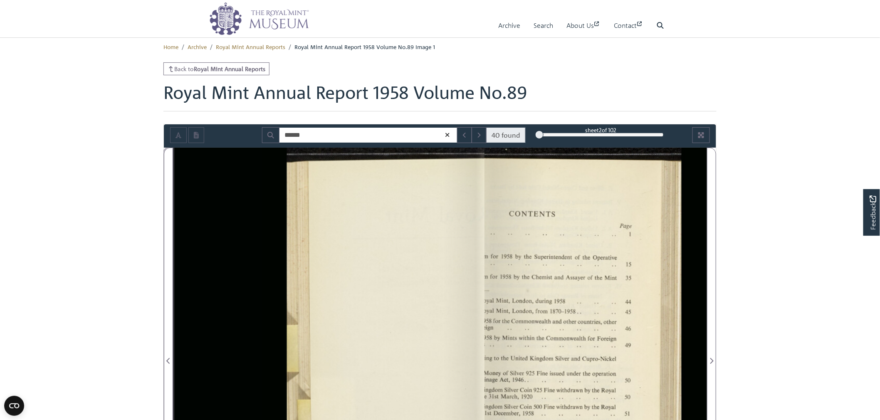
drag, startPoint x: 568, startPoint y: 135, endPoint x: 540, endPoint y: 135, distance: 28.3
click at [540, 135] on div at bounding box center [539, 135] width 8 height 8
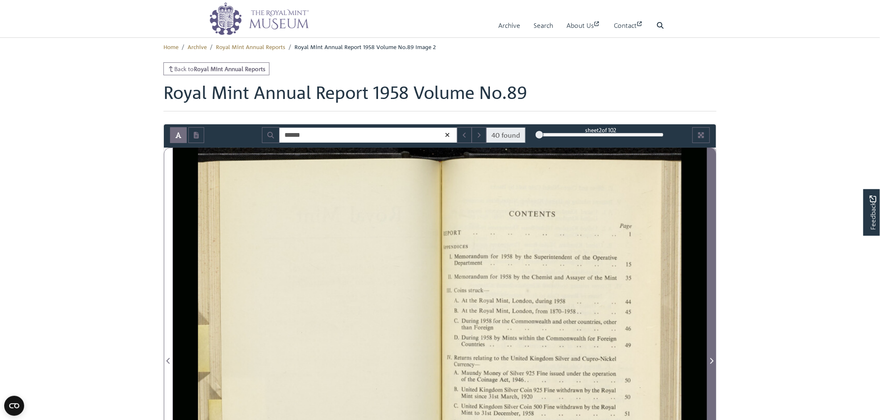
click at [711, 295] on span "Next Page" at bounding box center [711, 356] width 8 height 416
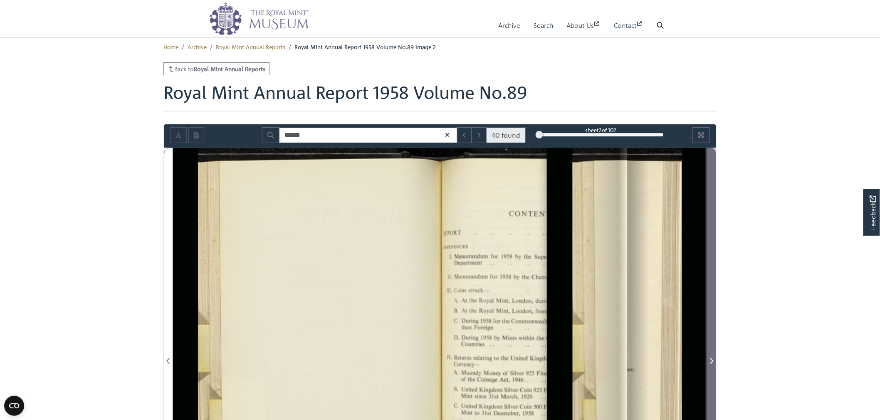
click at [711, 295] on span "Next Page" at bounding box center [711, 356] width 8 height 416
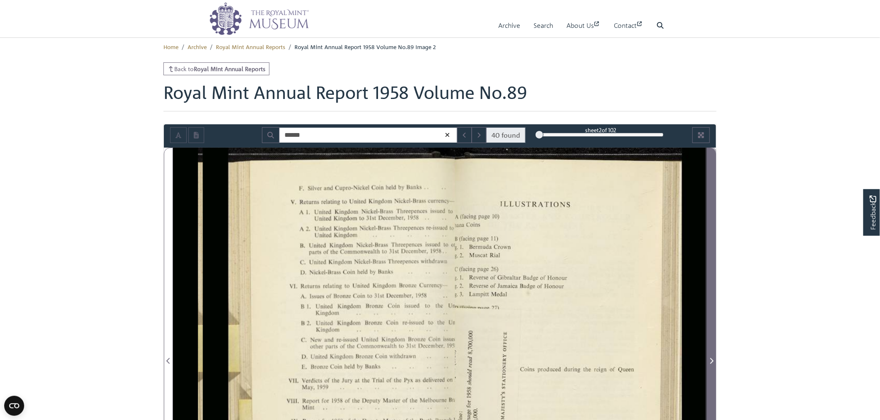
click at [711, 295] on span "Next Page" at bounding box center [711, 356] width 8 height 416
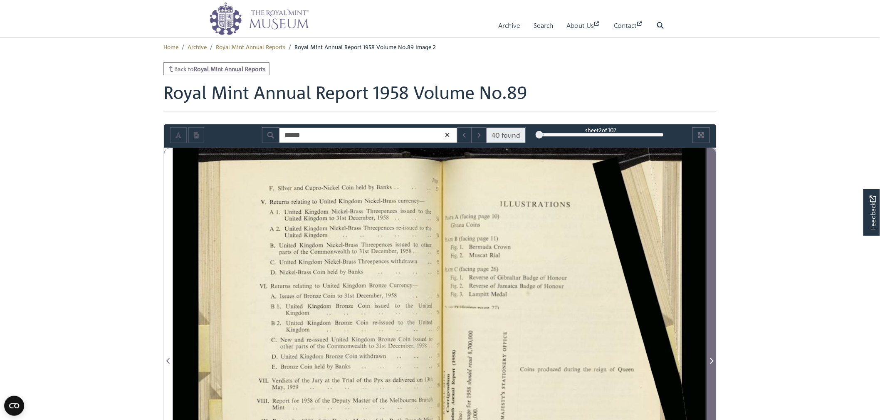
click at [711, 295] on span "Next Page" at bounding box center [711, 356] width 8 height 416
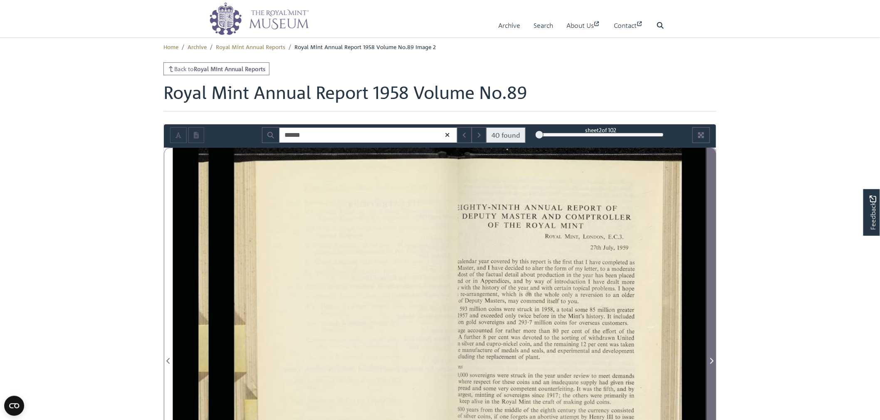
click at [711, 295] on span "Next Page" at bounding box center [711, 356] width 8 height 416
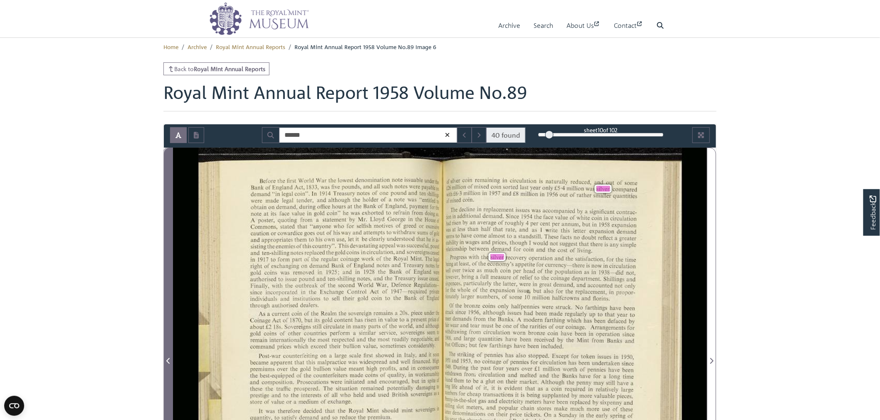
click at [170, 310] on span "Previous Page" at bounding box center [168, 356] width 8 height 416
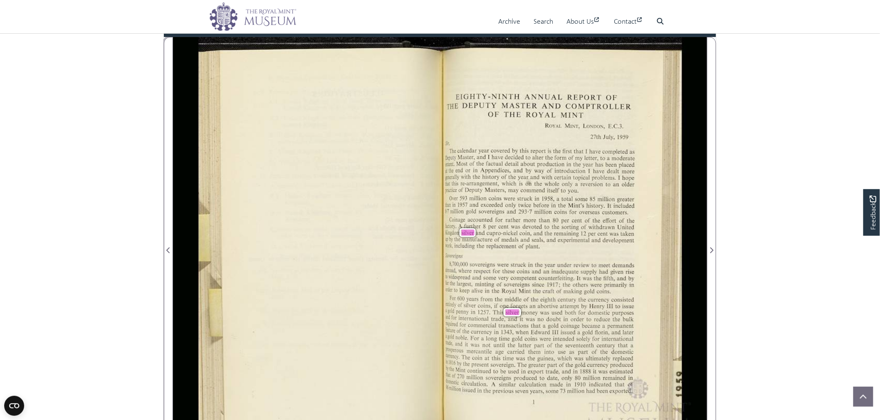
scroll to position [54, 0]
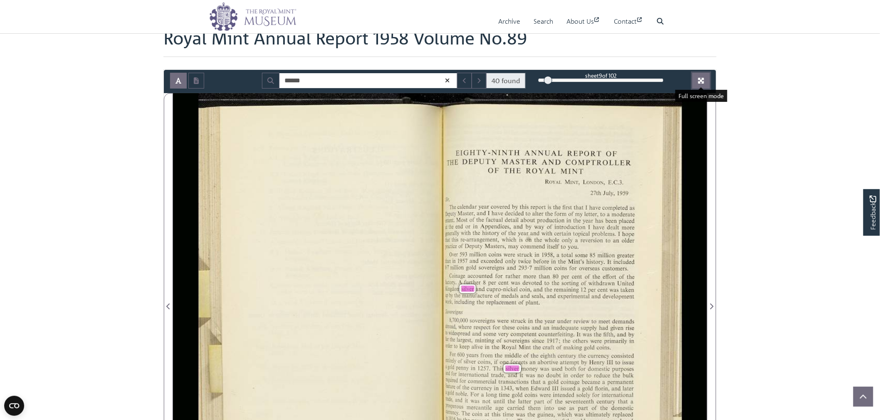
click at [708, 80] on button "Full screen mode" at bounding box center [700, 81] width 17 height 16
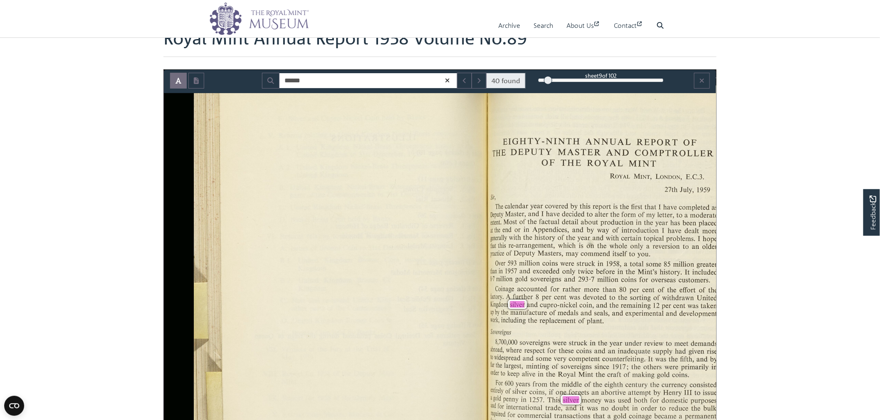
scroll to position [0, 0]
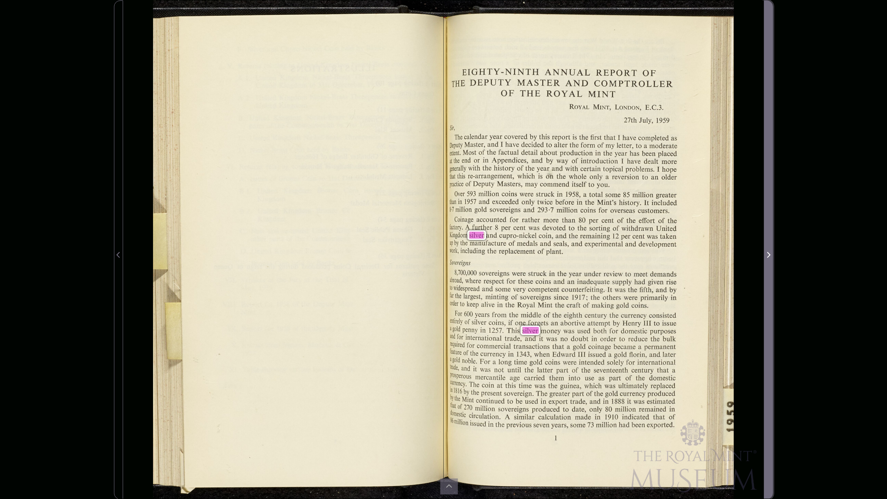
click at [770, 244] on span "Next Page" at bounding box center [768, 250] width 8 height 498
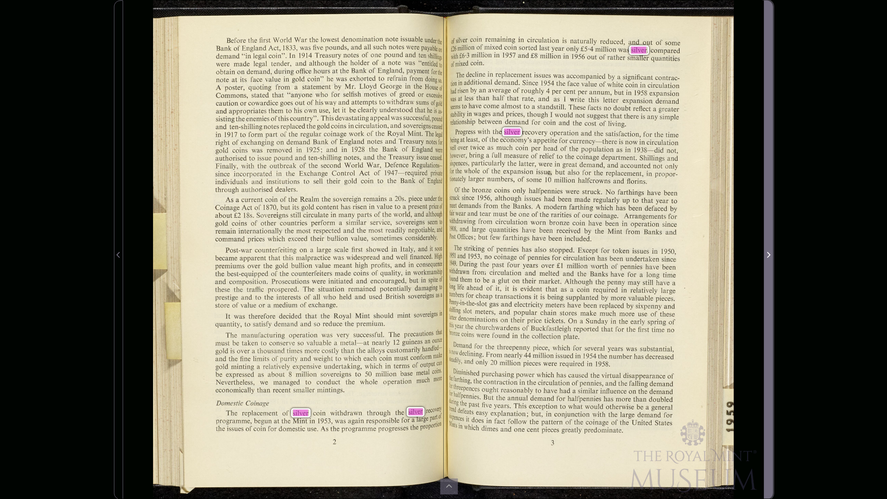
click at [770, 251] on span "Next Page" at bounding box center [768, 255] width 8 height 10
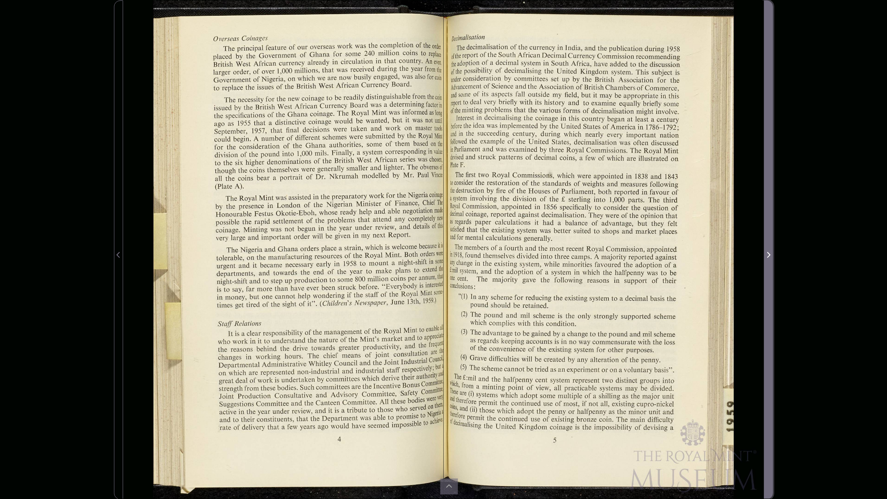
click at [769, 256] on icon "Next Page" at bounding box center [768, 255] width 4 height 7
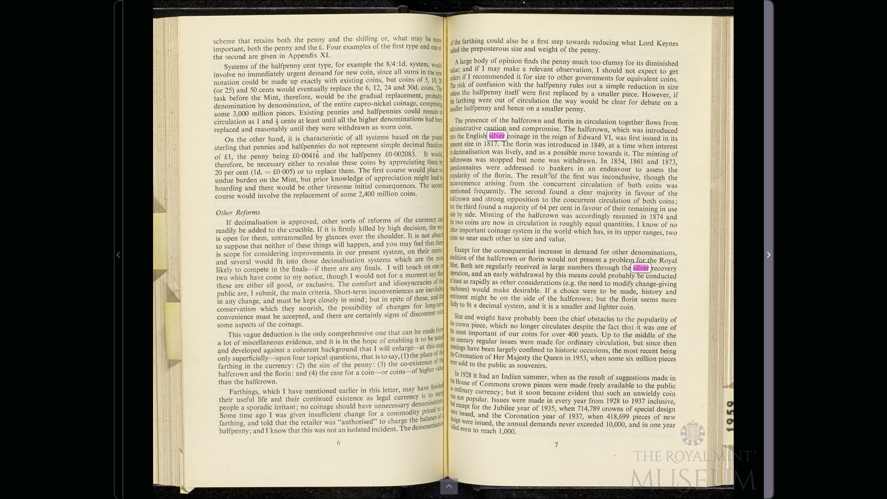
click at [766, 258] on span "Next Page" at bounding box center [768, 255] width 8 height 10
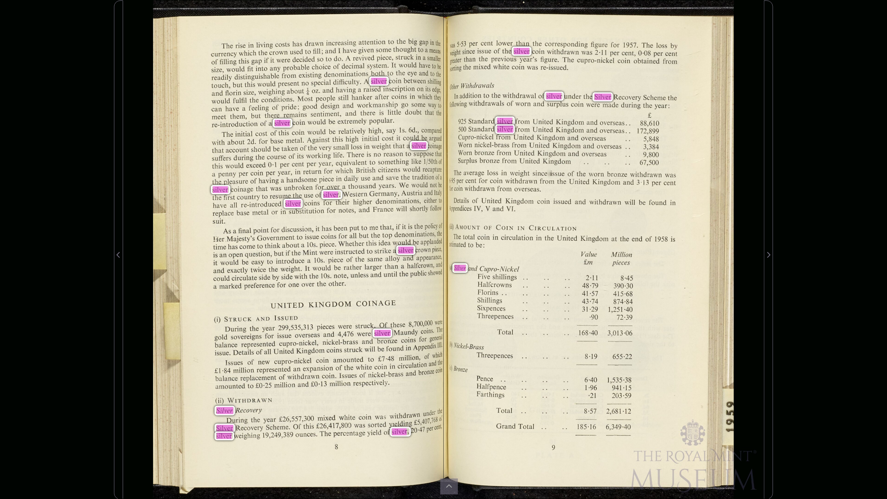
click at [831, 127] on div "****** 40 found sheet 16 of 102 16 ** The metadata has moved. You can now acces…" at bounding box center [443, 249] width 887 height 499
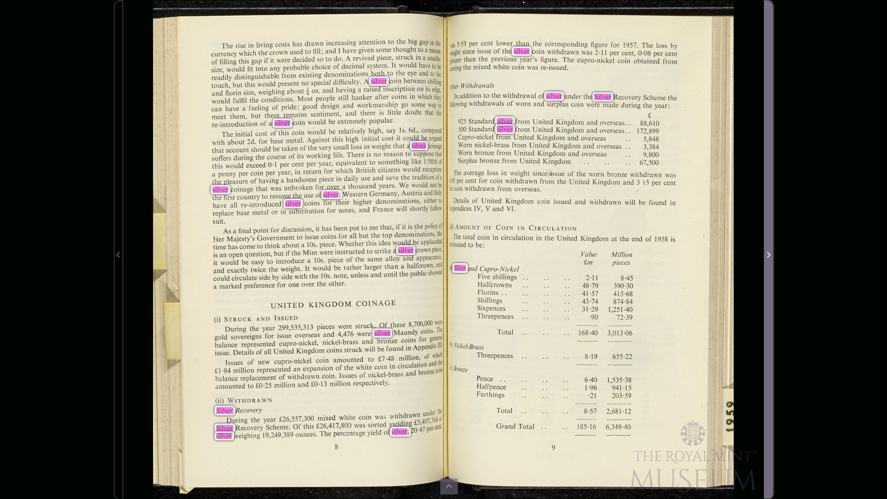
click at [770, 254] on icon "Next Page" at bounding box center [768, 255] width 3 height 6
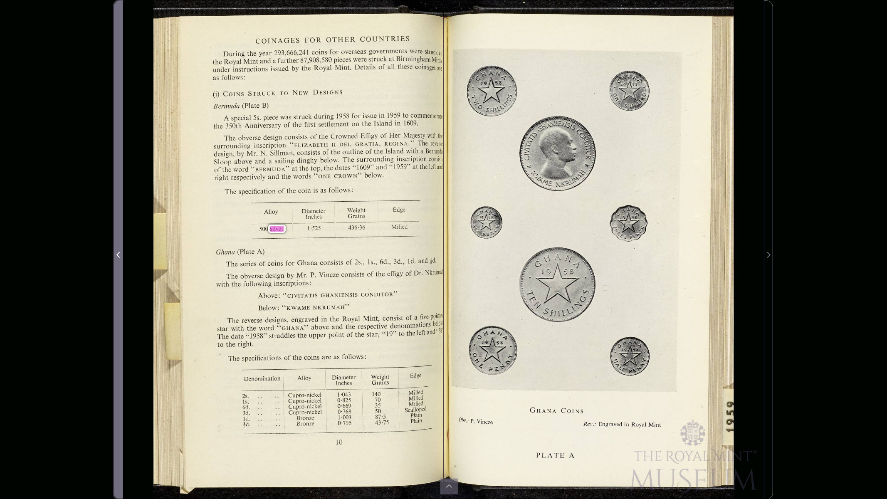
click at [115, 254] on span "Previous Page" at bounding box center [118, 255] width 8 height 10
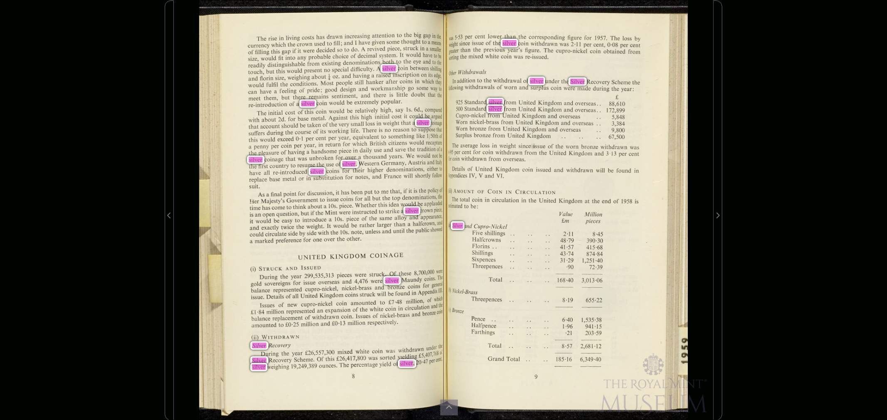
click at [793, 93] on div "****** 40 found sheet 17 of 102 17 ** The metadata has moved. You can now acces…" at bounding box center [443, 210] width 887 height 420
click at [843, 405] on div "****** 40 found sheet 17 of 102 17 ** The metadata has moved. You can now acces…" at bounding box center [443, 210] width 887 height 420
click at [446, 407] on icon at bounding box center [449, 407] width 7 height 7
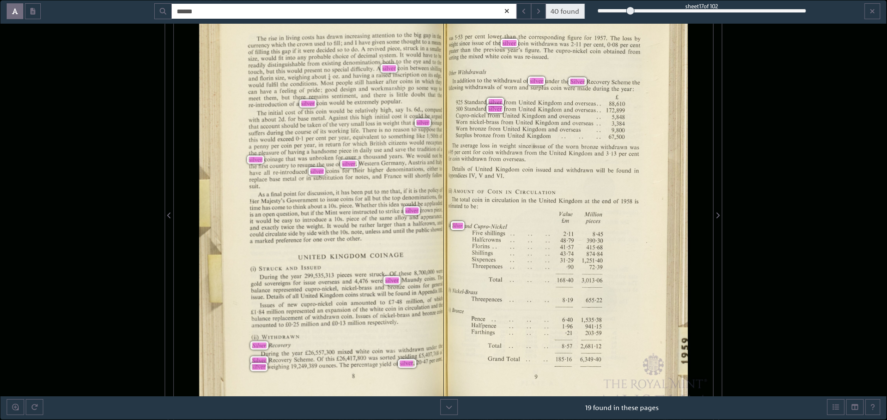
click at [508, 11] on icon at bounding box center [507, 11] width 4 height 4
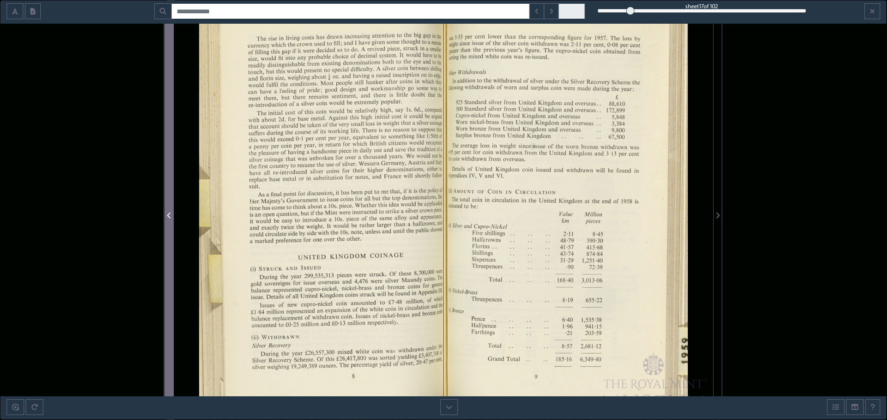
click at [168, 225] on span "Previous Page" at bounding box center [169, 210] width 8 height 419
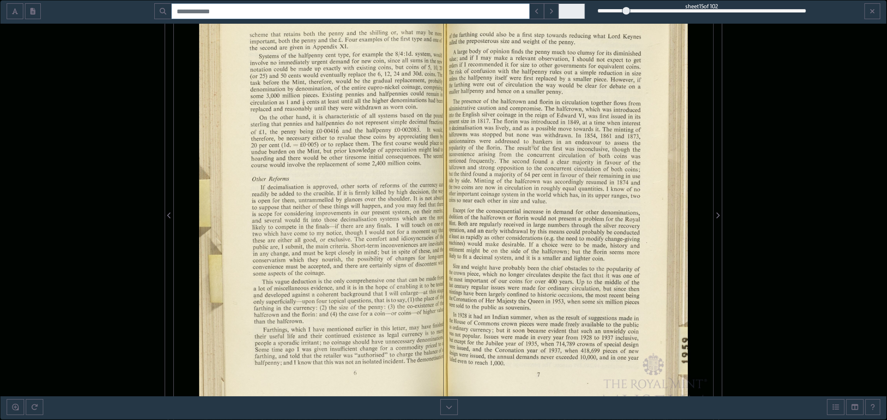
click at [304, 15] on input "Search for" at bounding box center [350, 11] width 358 height 16
type input "*****"
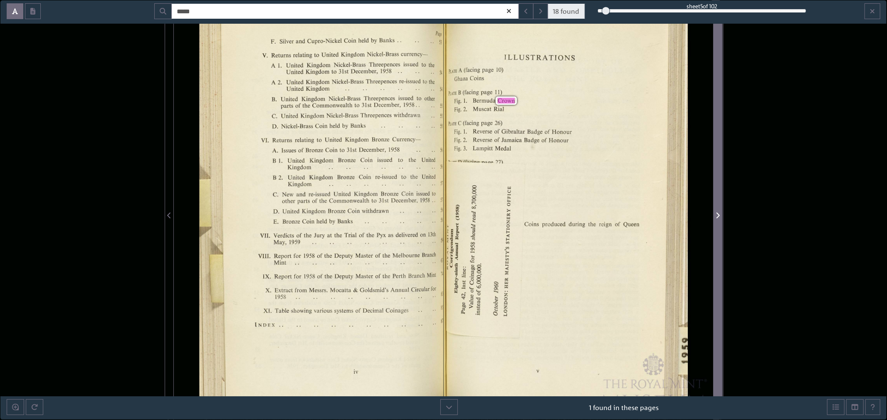
click at [717, 203] on span "Next Page" at bounding box center [717, 210] width 8 height 419
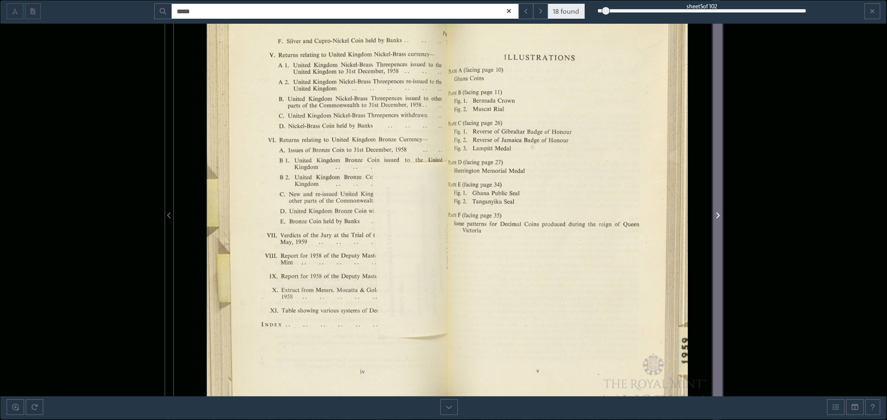
click at [717, 203] on span "Next Page" at bounding box center [717, 210] width 8 height 419
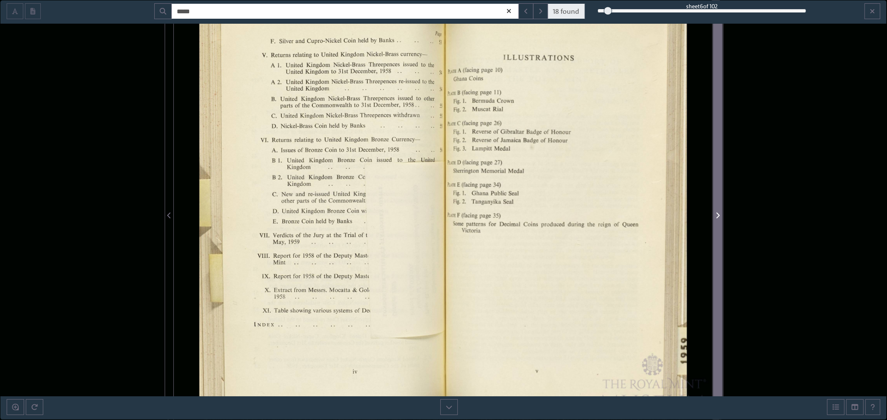
click at [717, 203] on span "Next Page" at bounding box center [717, 210] width 8 height 419
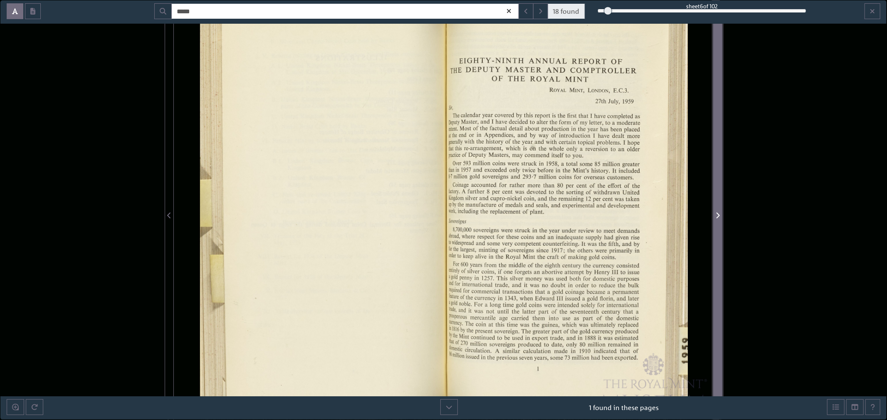
click at [718, 204] on span "Next Page" at bounding box center [717, 210] width 8 height 419
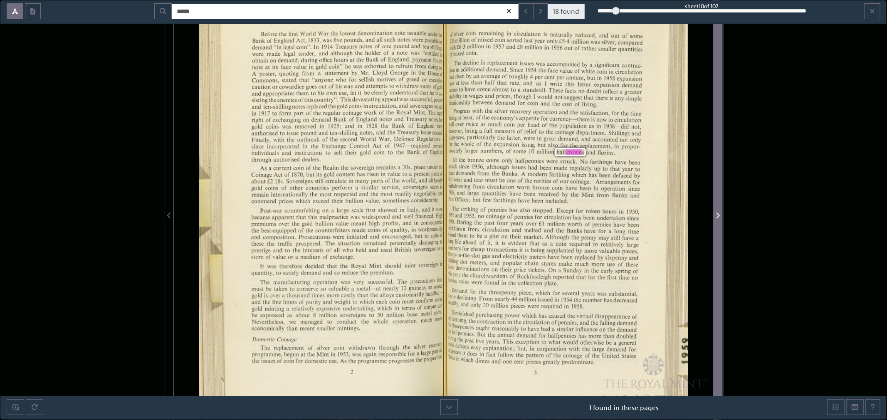
click at [718, 204] on span "Next Page" at bounding box center [717, 210] width 8 height 419
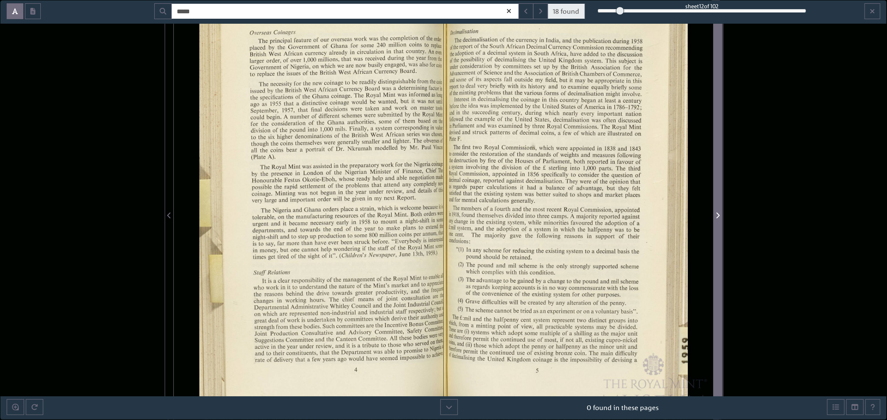
click at [718, 204] on span "Next Page" at bounding box center [717, 210] width 8 height 419
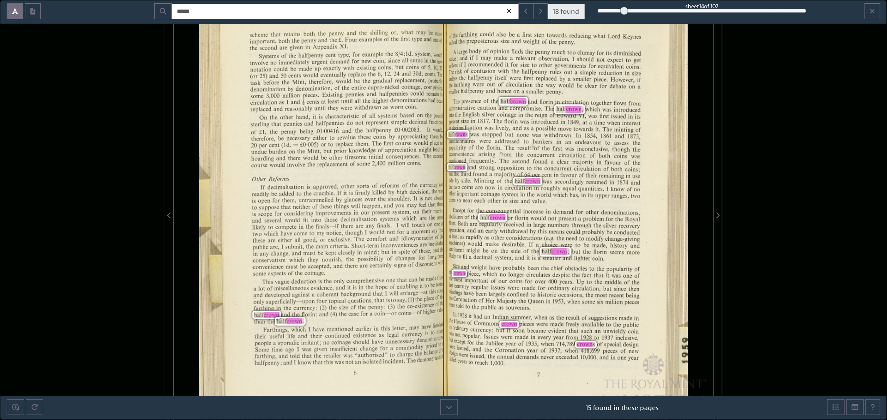
click at [509, 9] on icon at bounding box center [509, 11] width 7 height 6
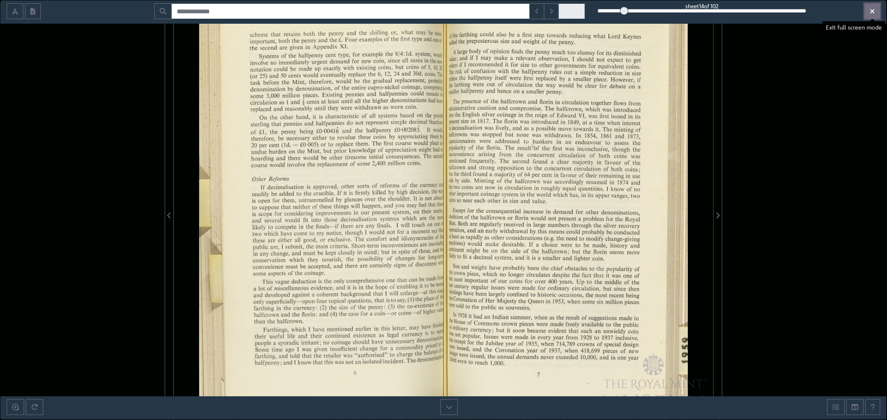
click at [869, 12] on button "Exit full screen mode" at bounding box center [872, 11] width 16 height 16
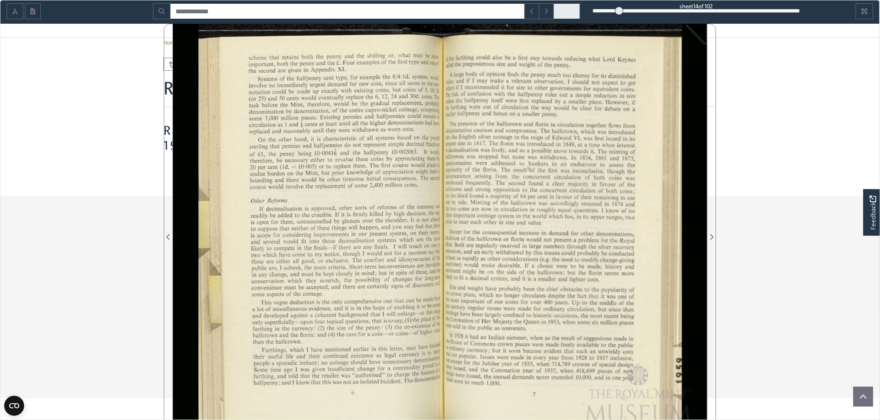
scroll to position [28, 0]
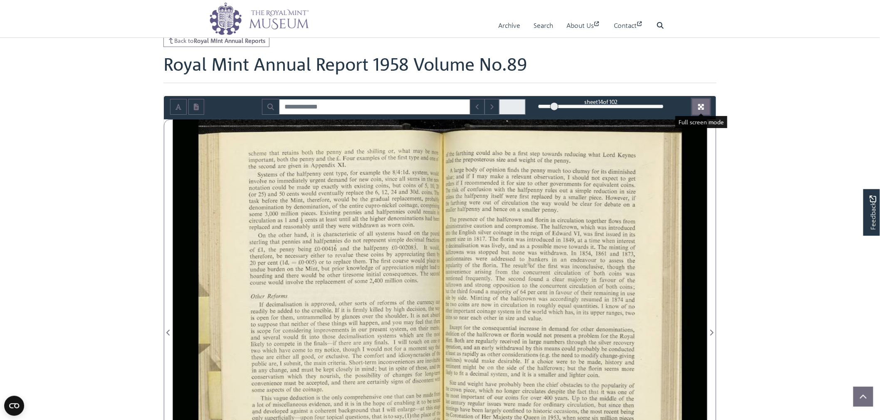
click at [706, 103] on button "Full screen mode" at bounding box center [700, 107] width 17 height 16
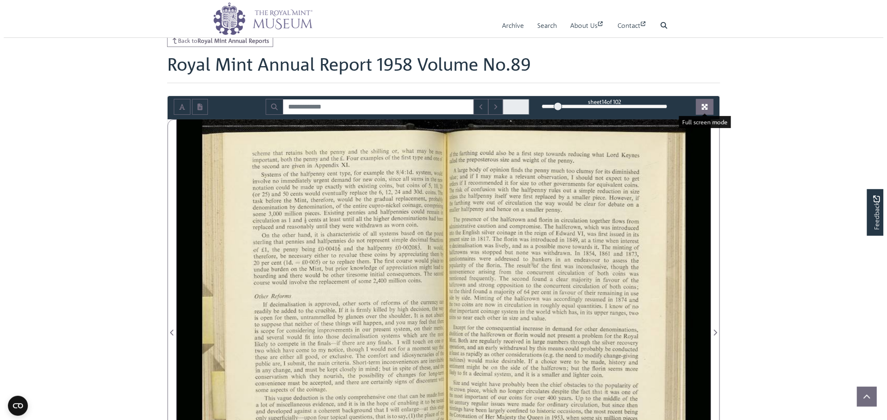
scroll to position [0, 0]
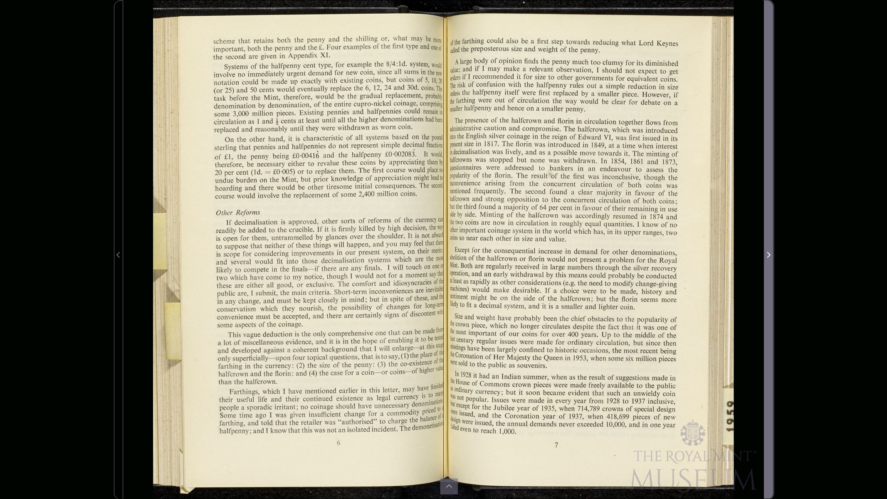
click at [768, 247] on span "Next Page" at bounding box center [768, 250] width 8 height 498
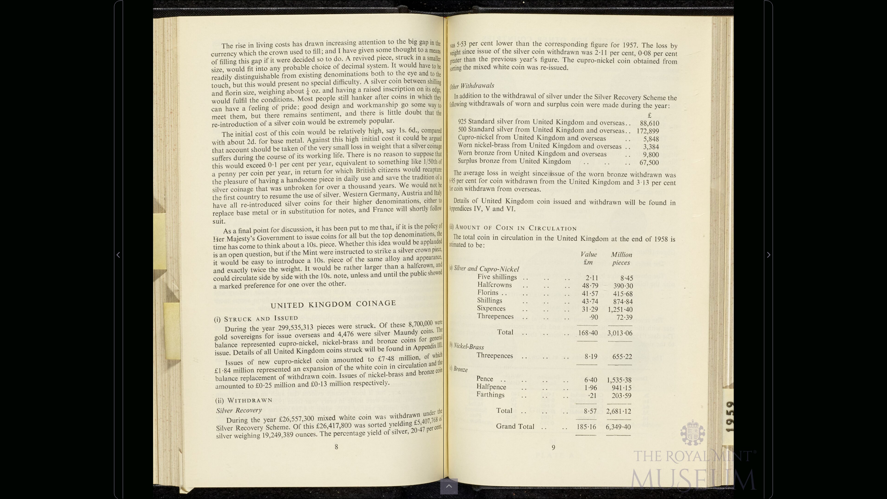
click at [858, 262] on div "sheet 16 of 102 16 ** The metadata has moved. You can now access the metadata b…" at bounding box center [443, 249] width 887 height 499
